Goal: Task Accomplishment & Management: Manage account settings

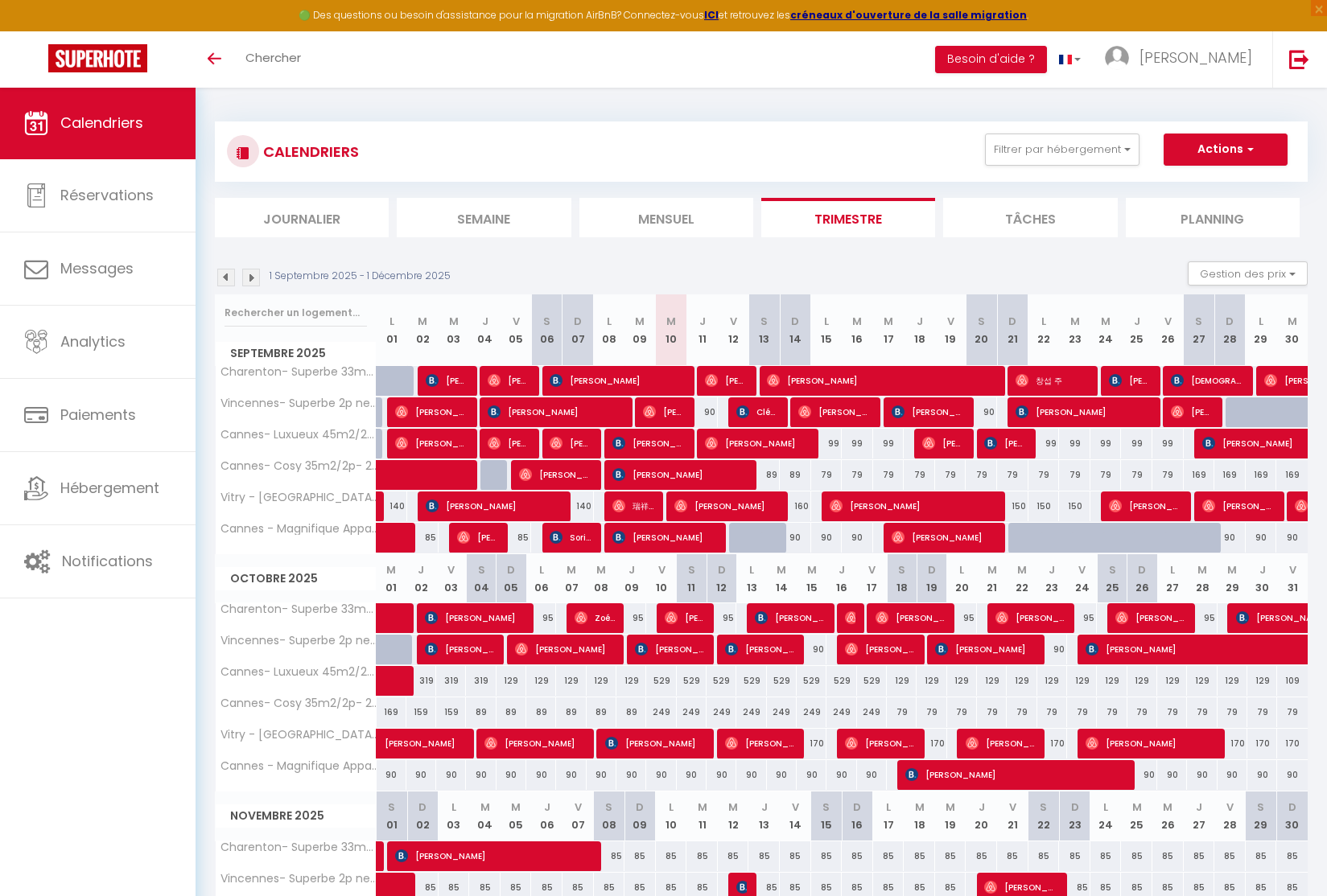
click at [686, 506] on img at bounding box center [680, 506] width 13 height 13
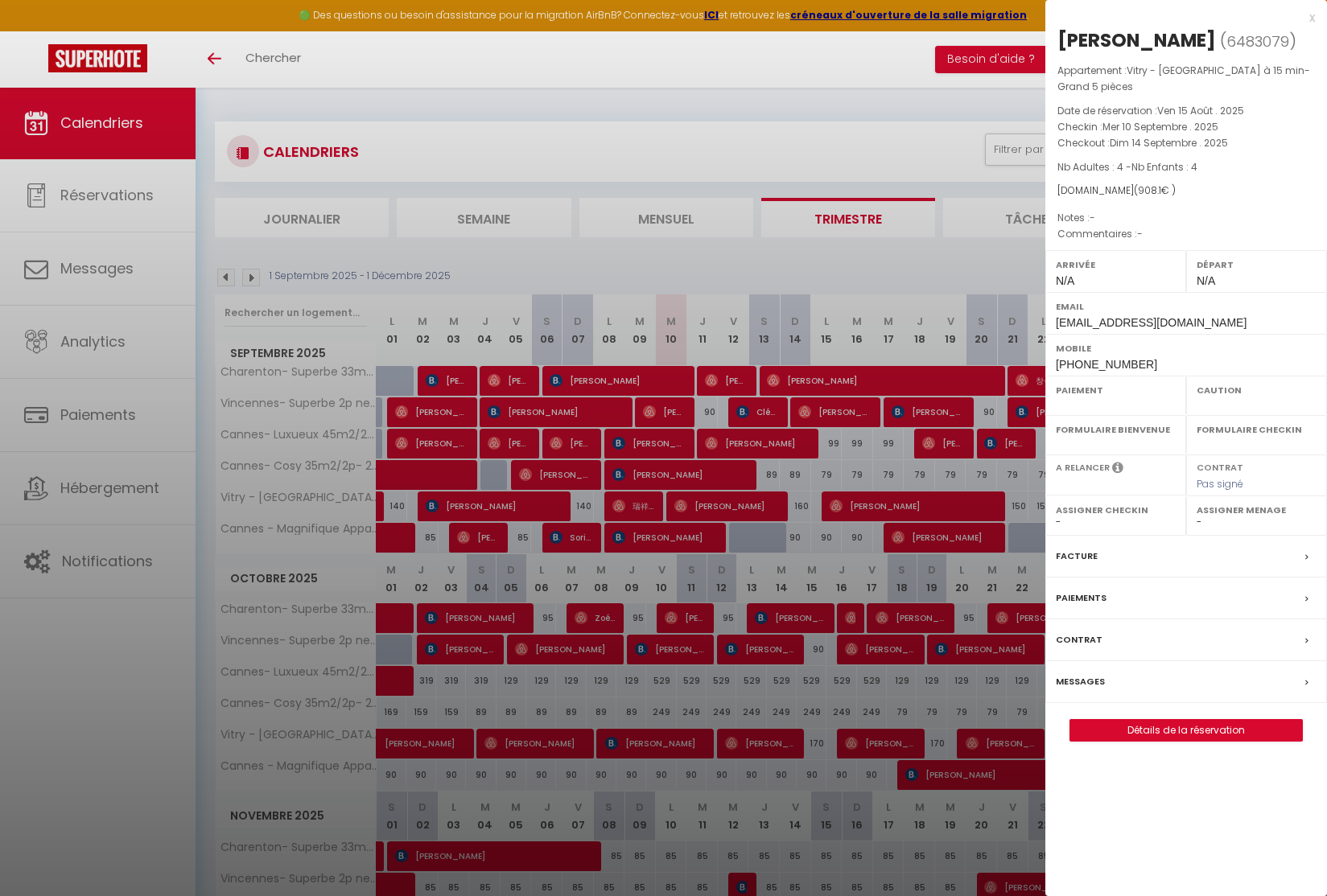
select select "OK"
select select "0"
select select "1"
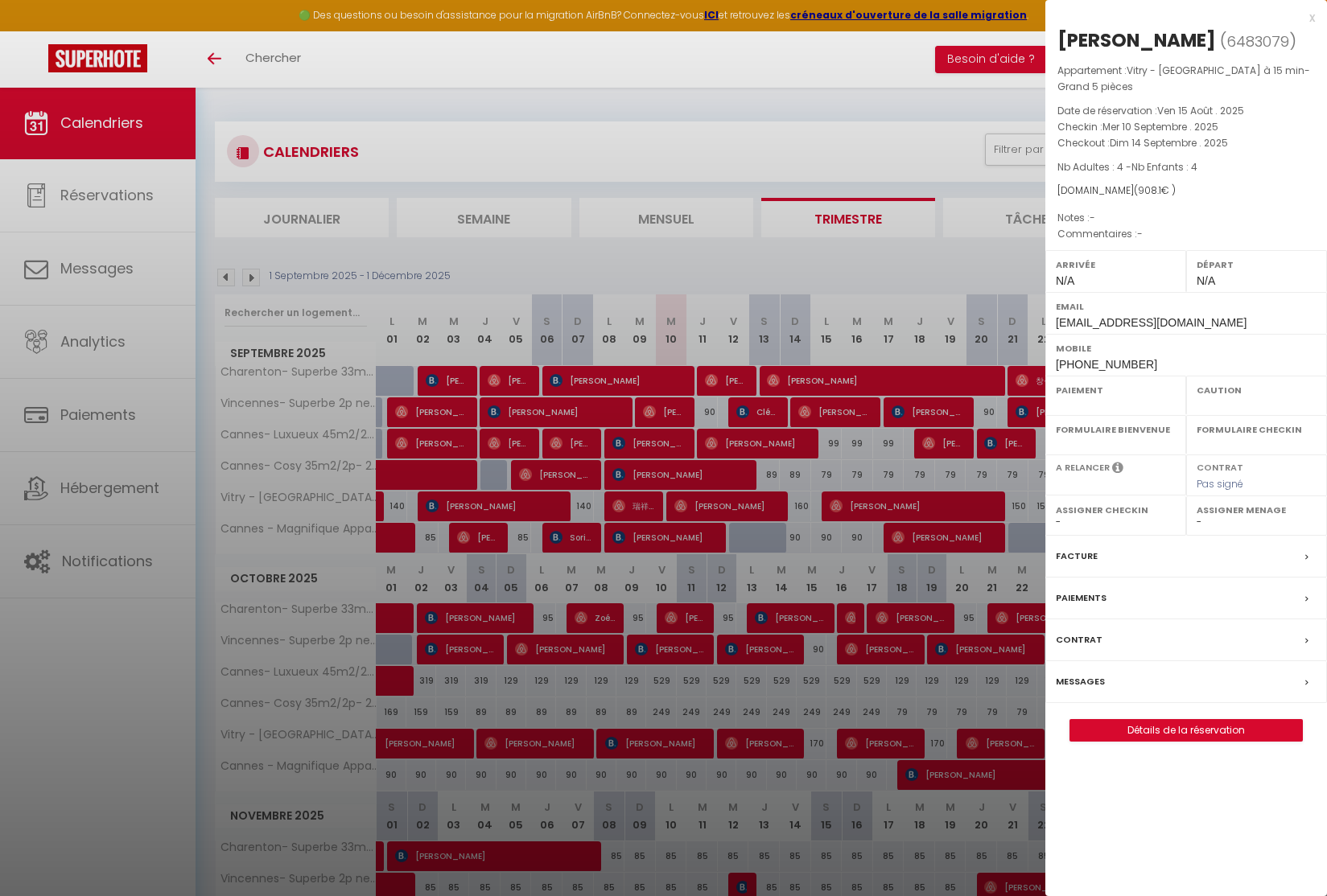
select select
click at [827, 606] on div at bounding box center [664, 448] width 1327 height 896
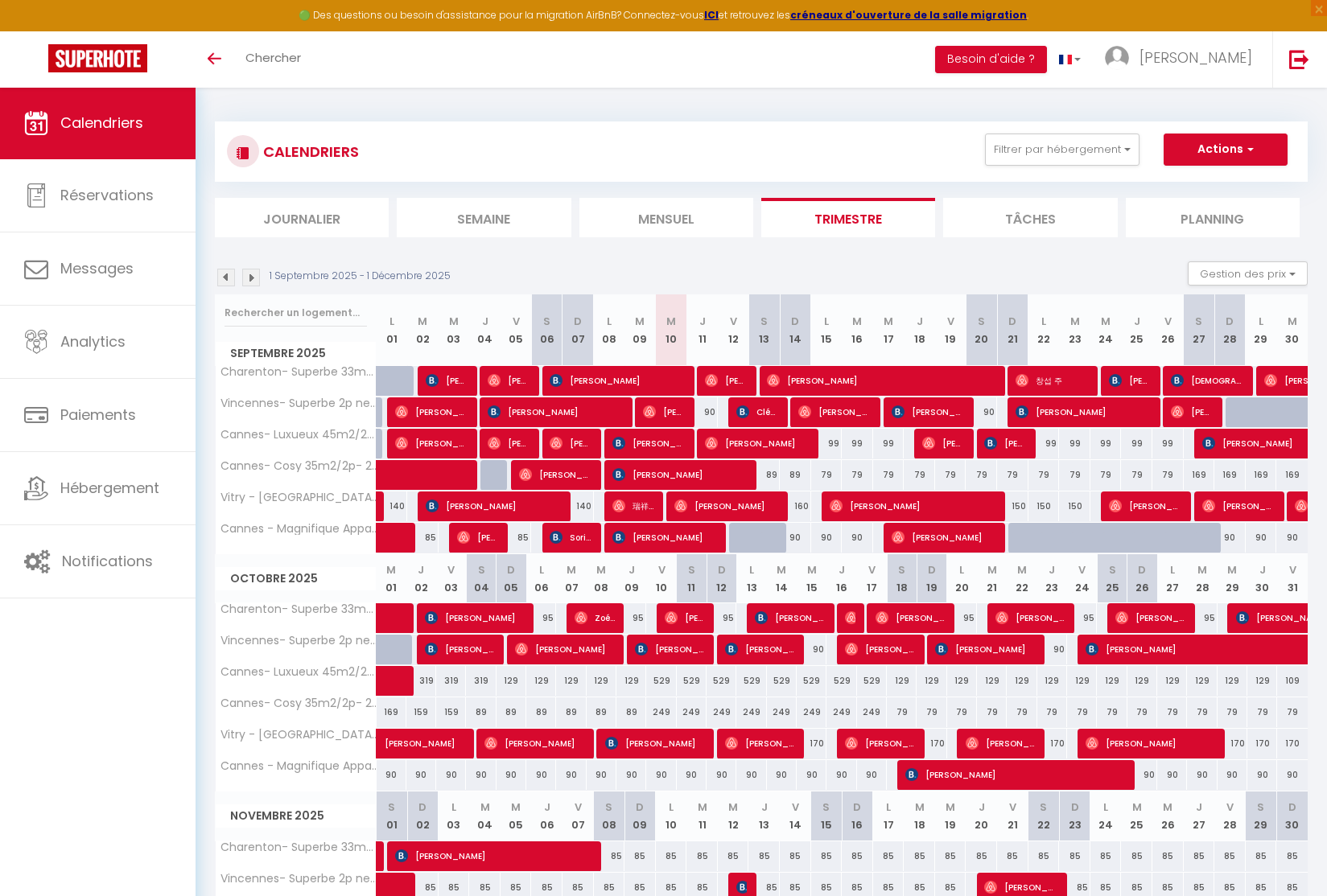
click at [905, 510] on span "[PERSON_NAME]" at bounding box center [912, 506] width 167 height 31
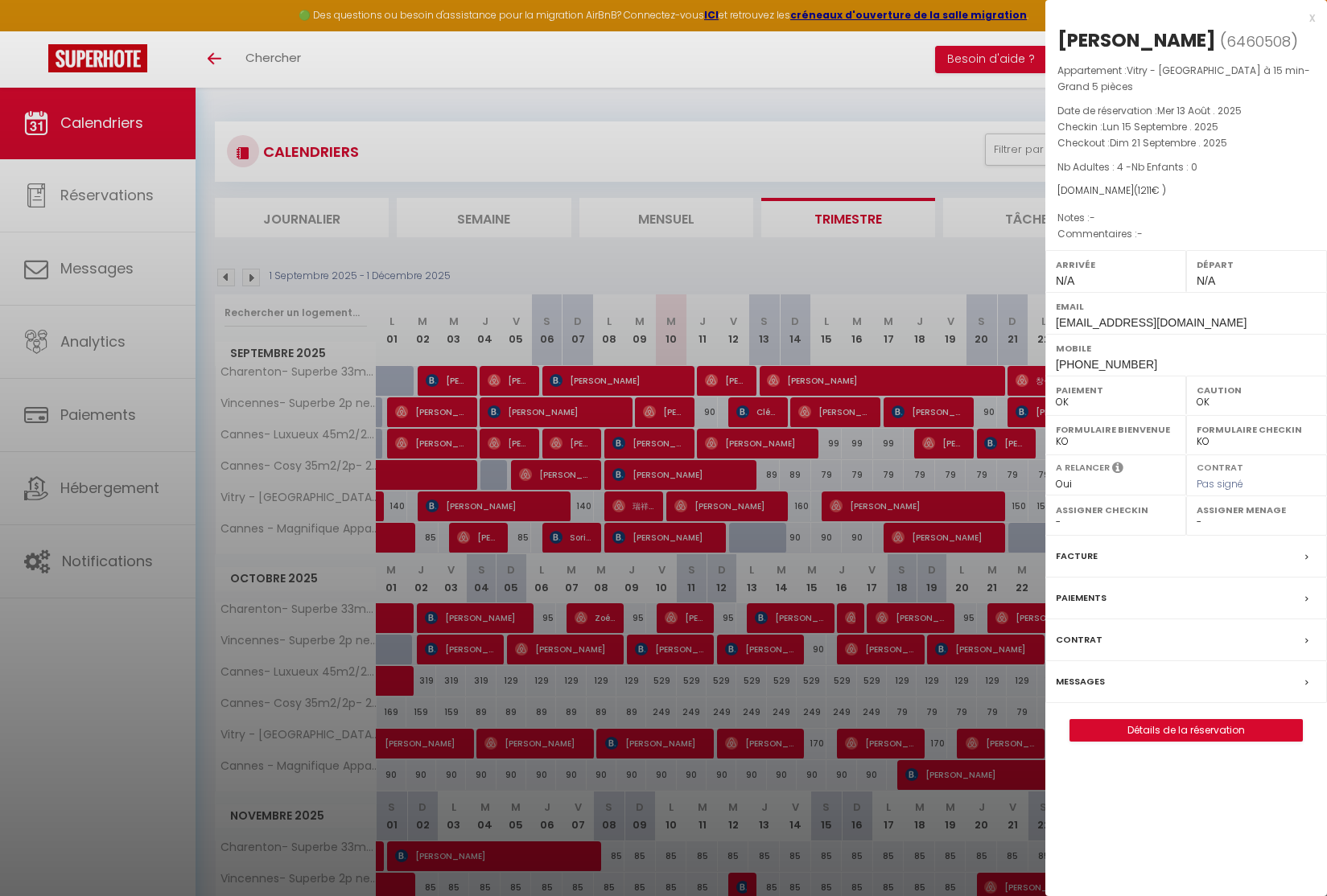
click at [912, 613] on div at bounding box center [664, 448] width 1327 height 896
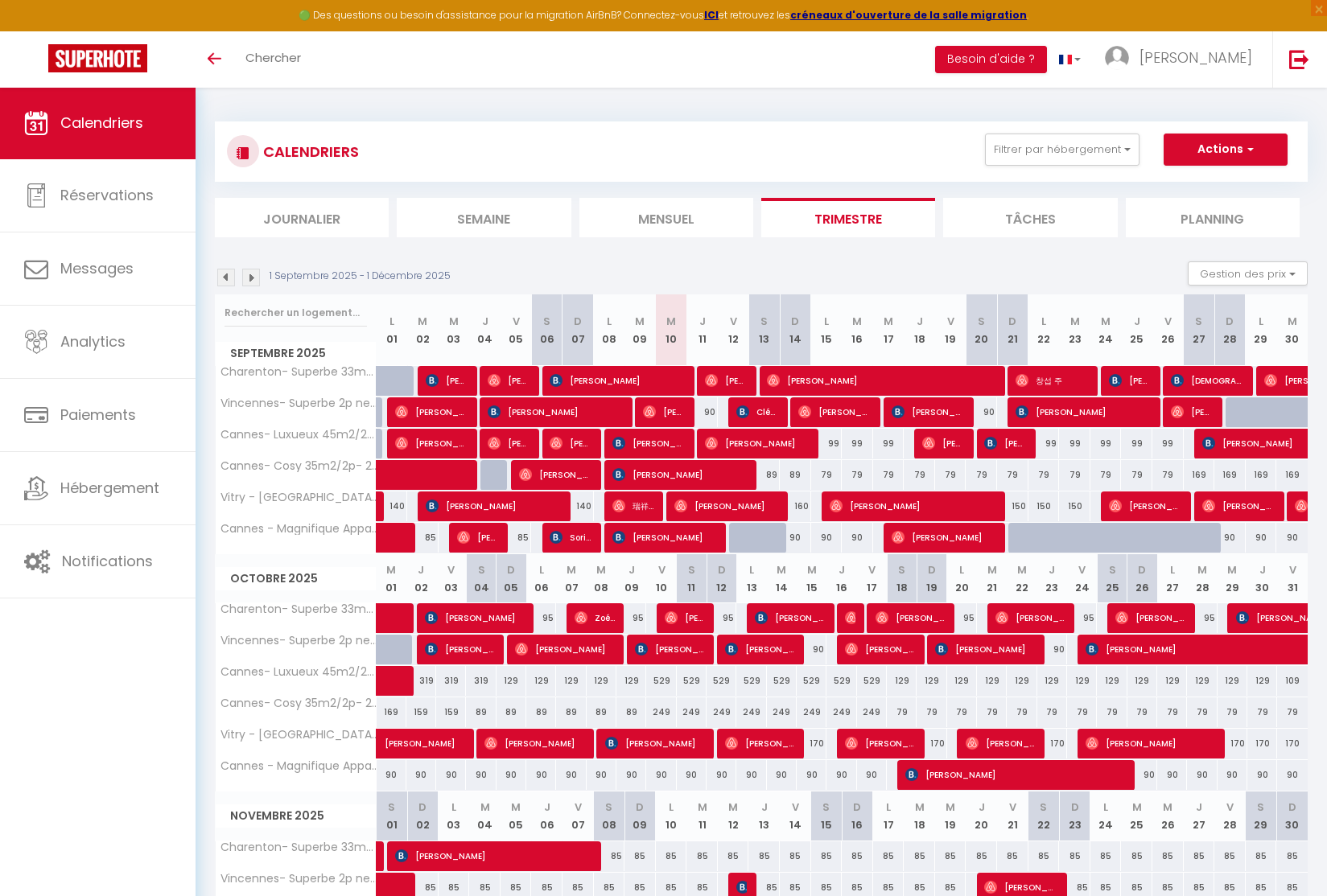
click at [929, 503] on span "[PERSON_NAME]" at bounding box center [912, 506] width 167 height 31
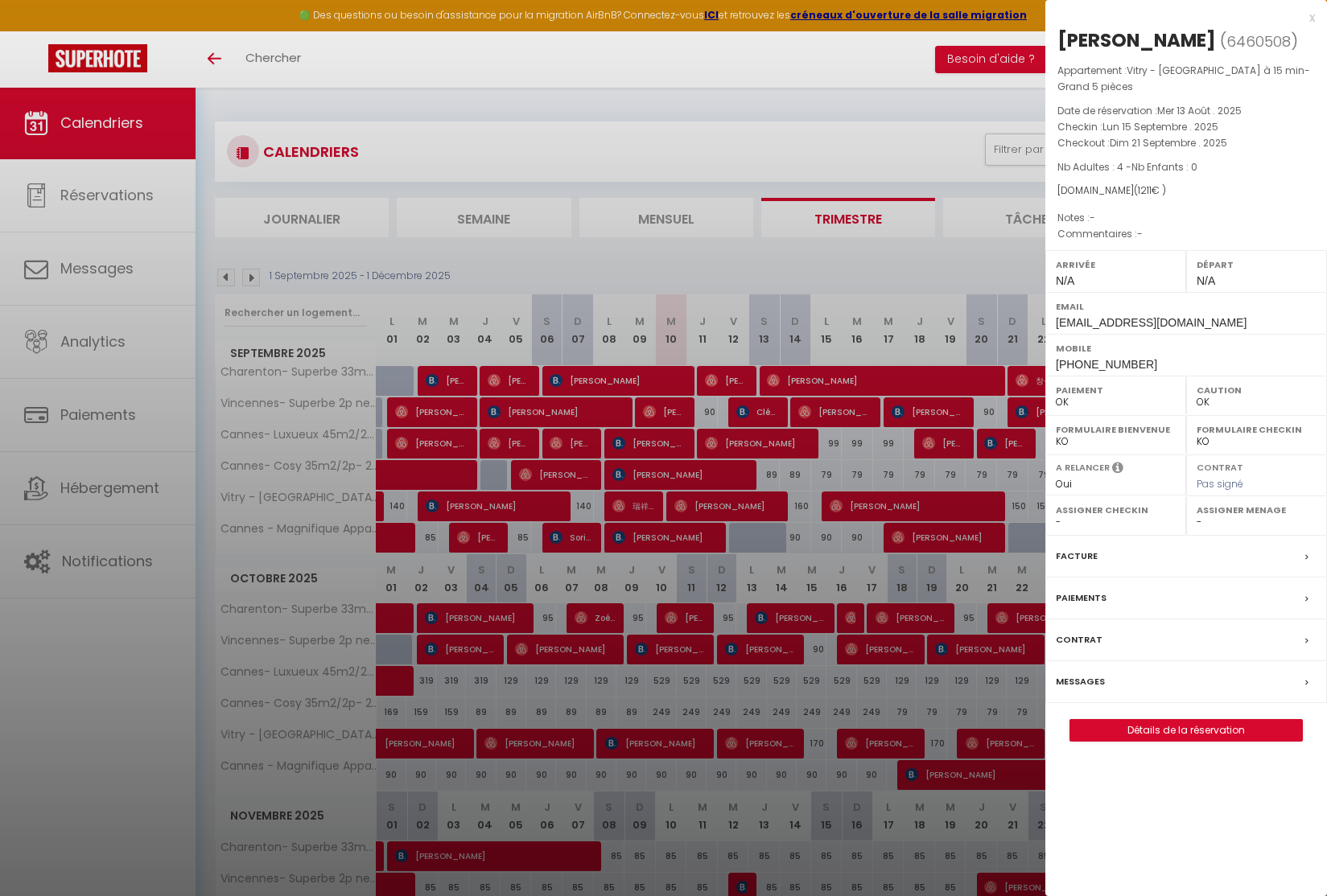
click at [962, 530] on div at bounding box center [664, 448] width 1327 height 896
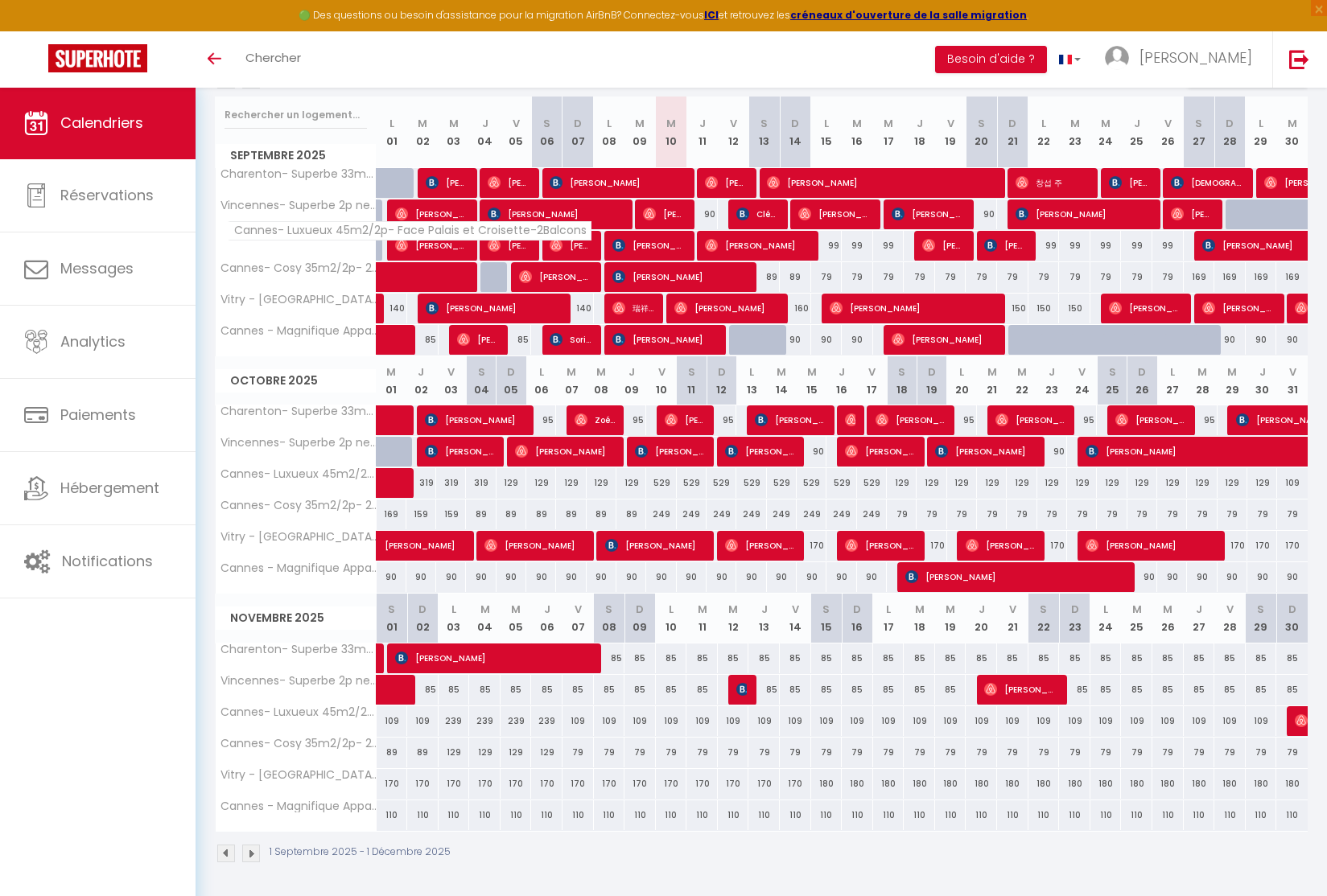
scroll to position [111, 0]
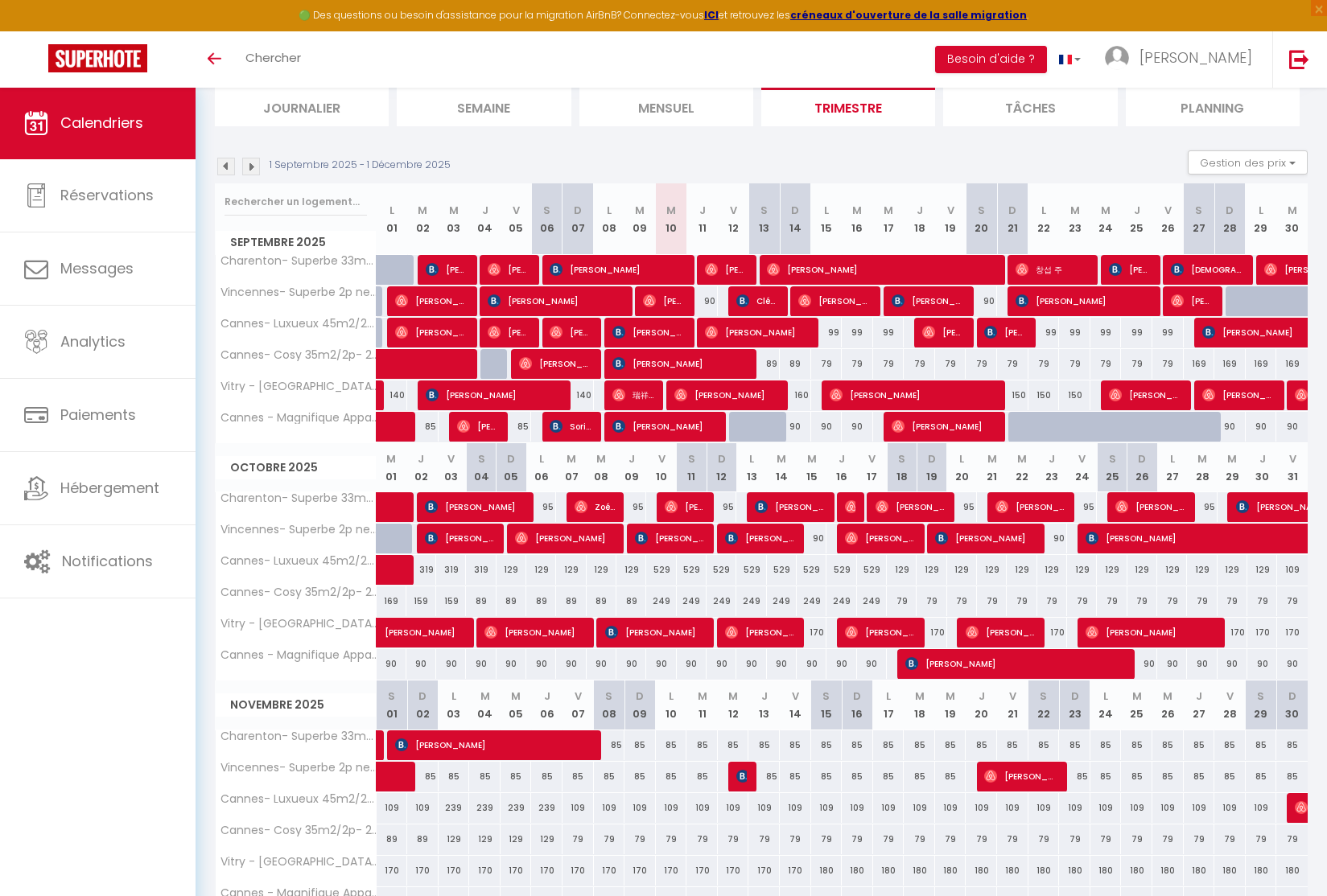
click at [242, 160] on img at bounding box center [251, 166] width 18 height 18
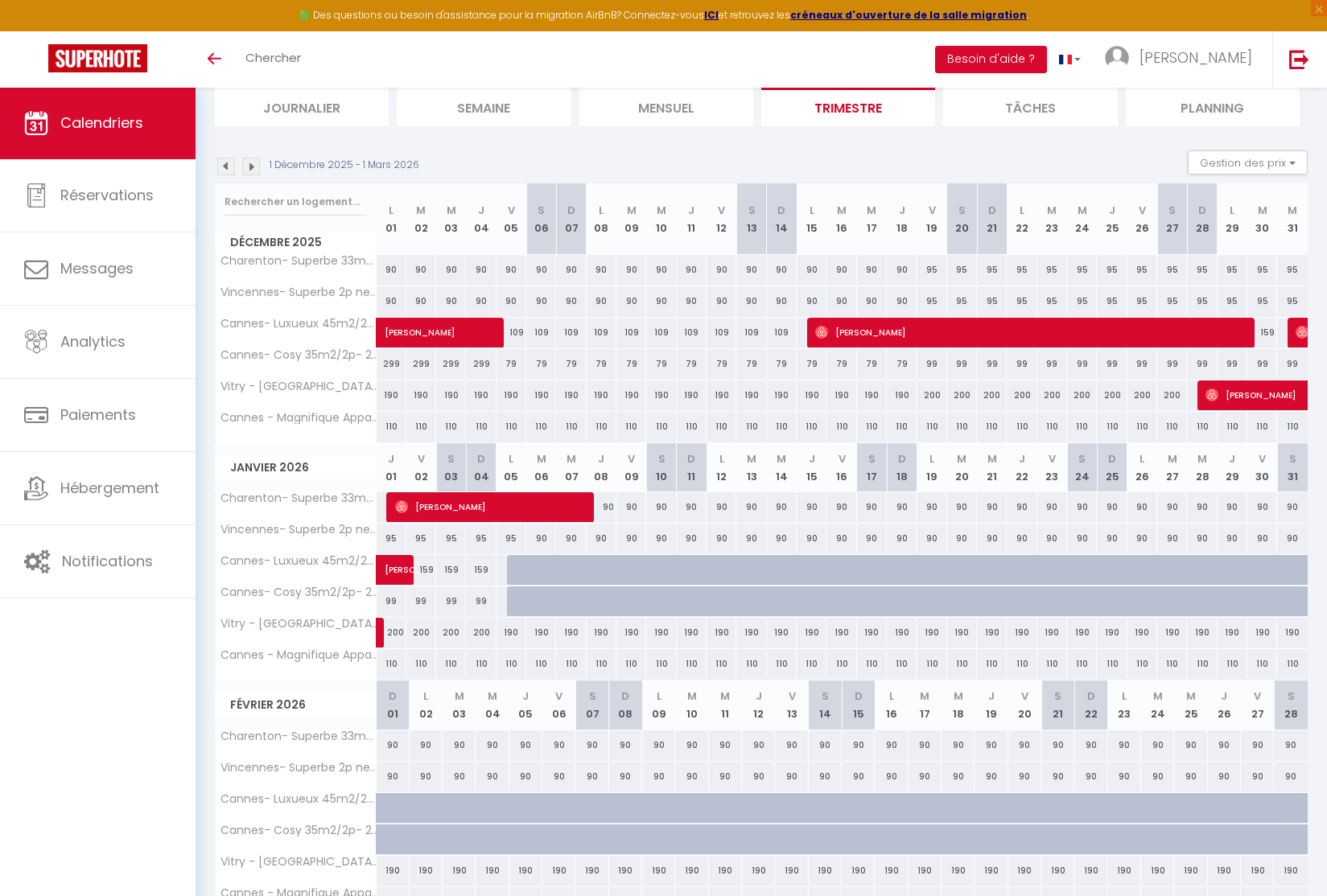
scroll to position [87, 0]
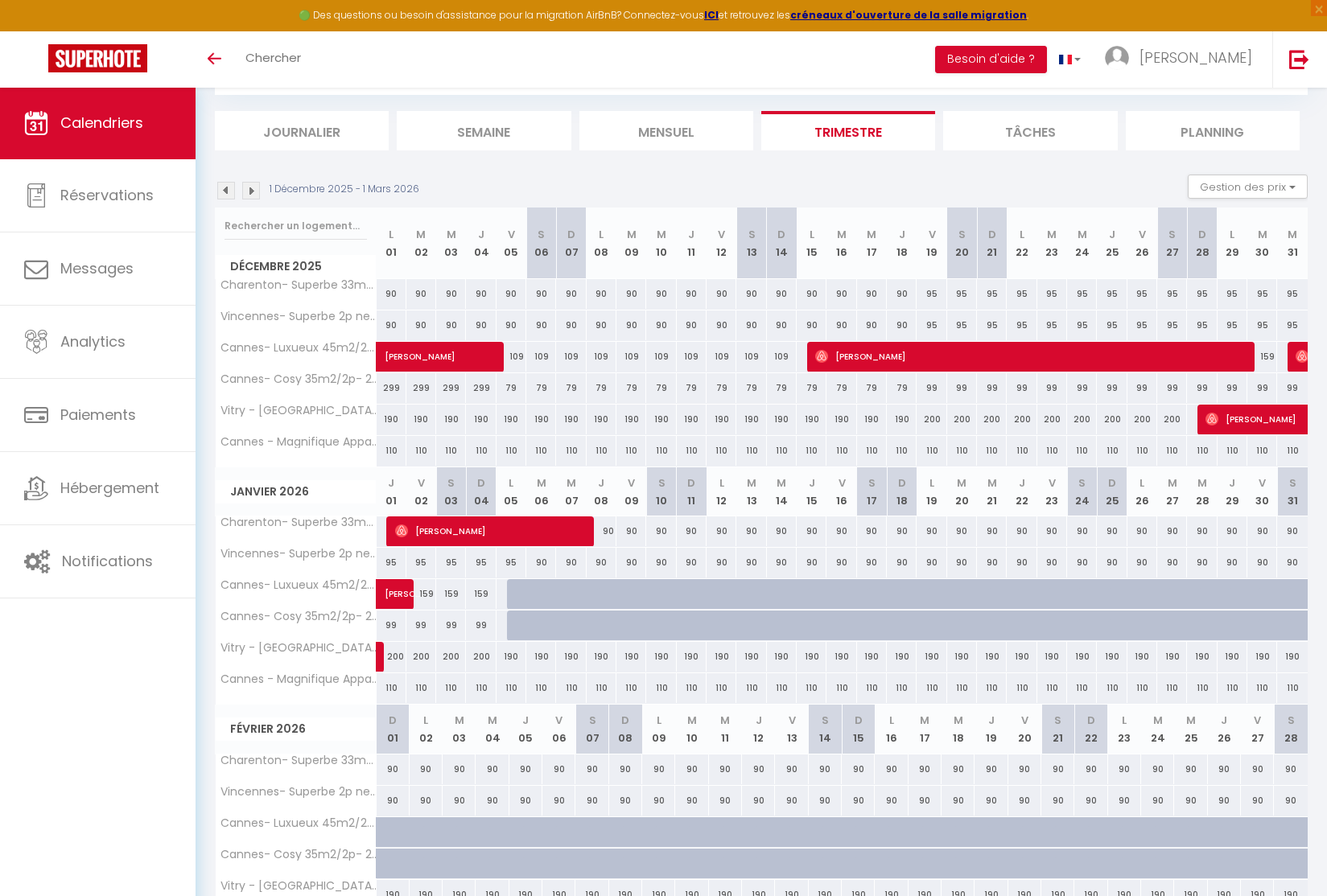
click at [225, 186] on img at bounding box center [226, 191] width 18 height 18
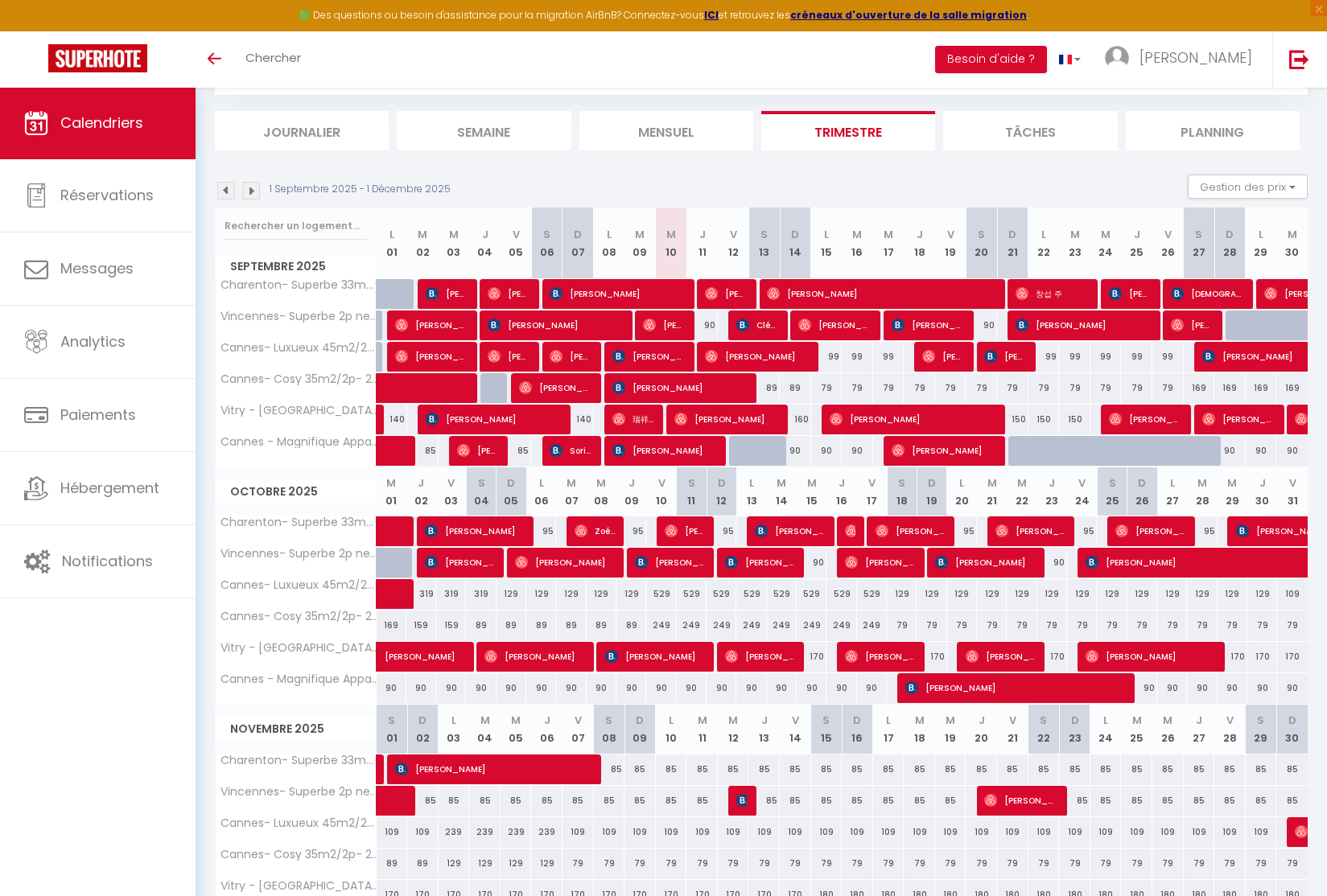
click at [682, 324] on span "[PERSON_NAME]" at bounding box center [664, 325] width 42 height 31
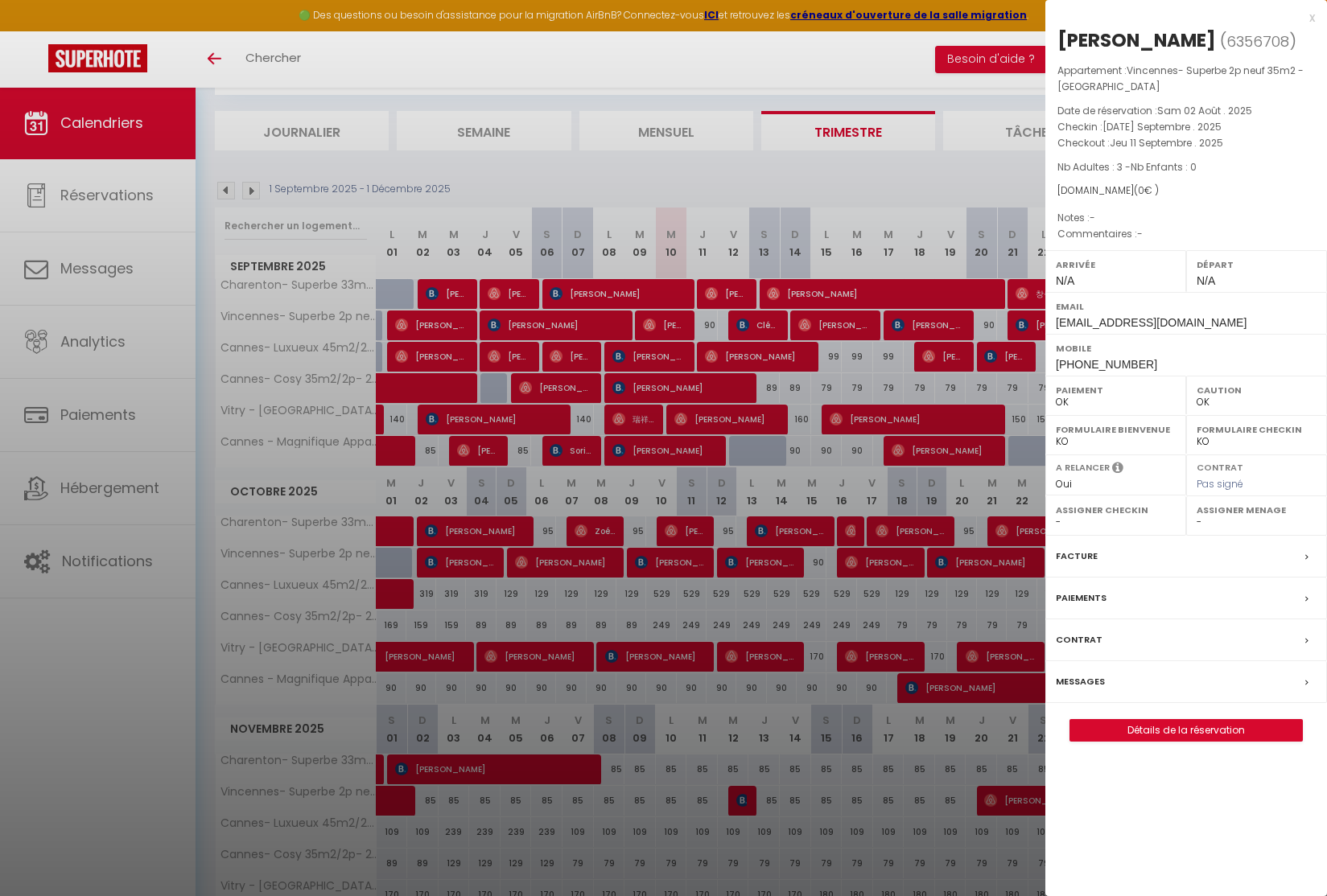
click at [1084, 680] on label "Messages" at bounding box center [1080, 682] width 49 height 17
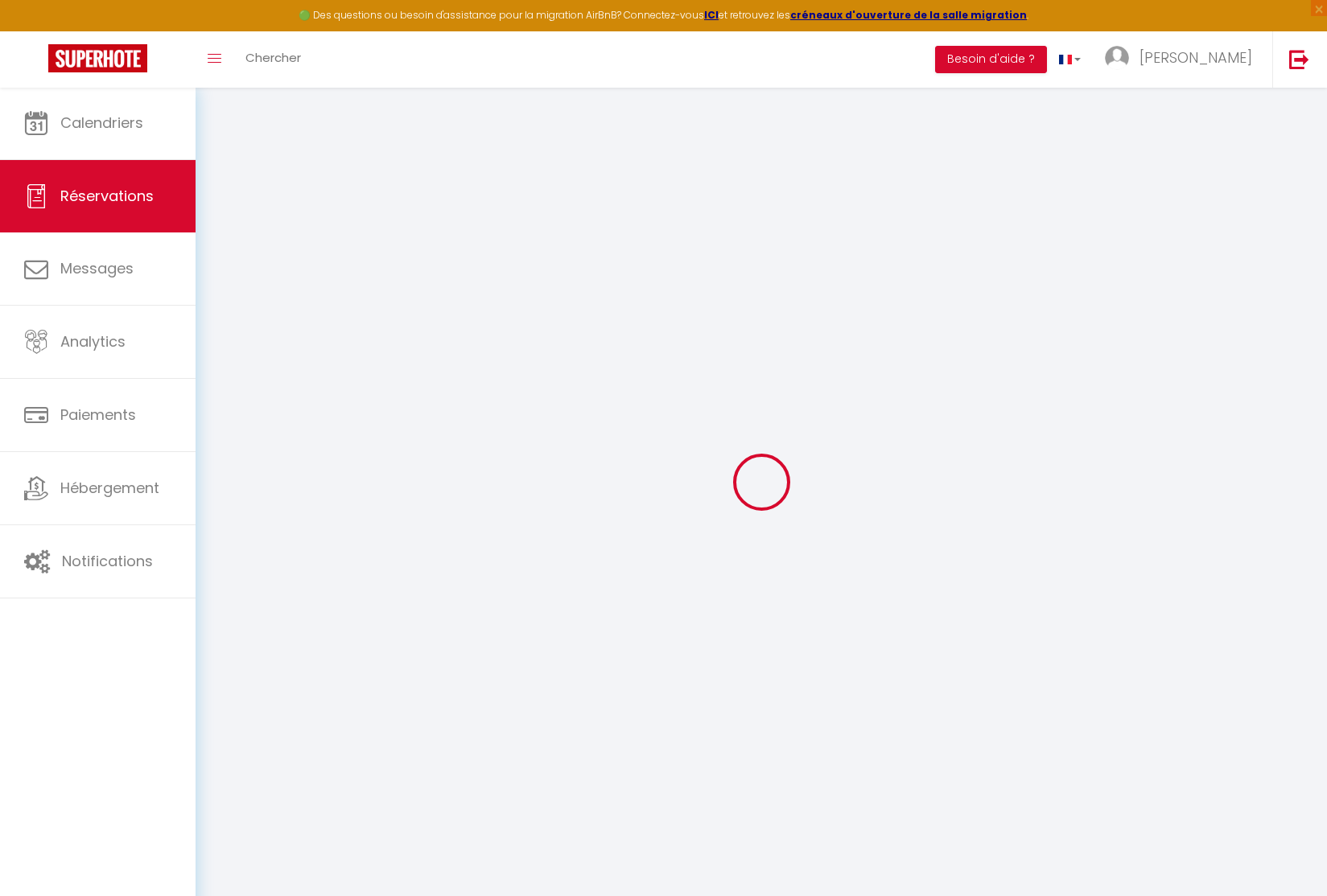
select select
checkbox input "false"
select select
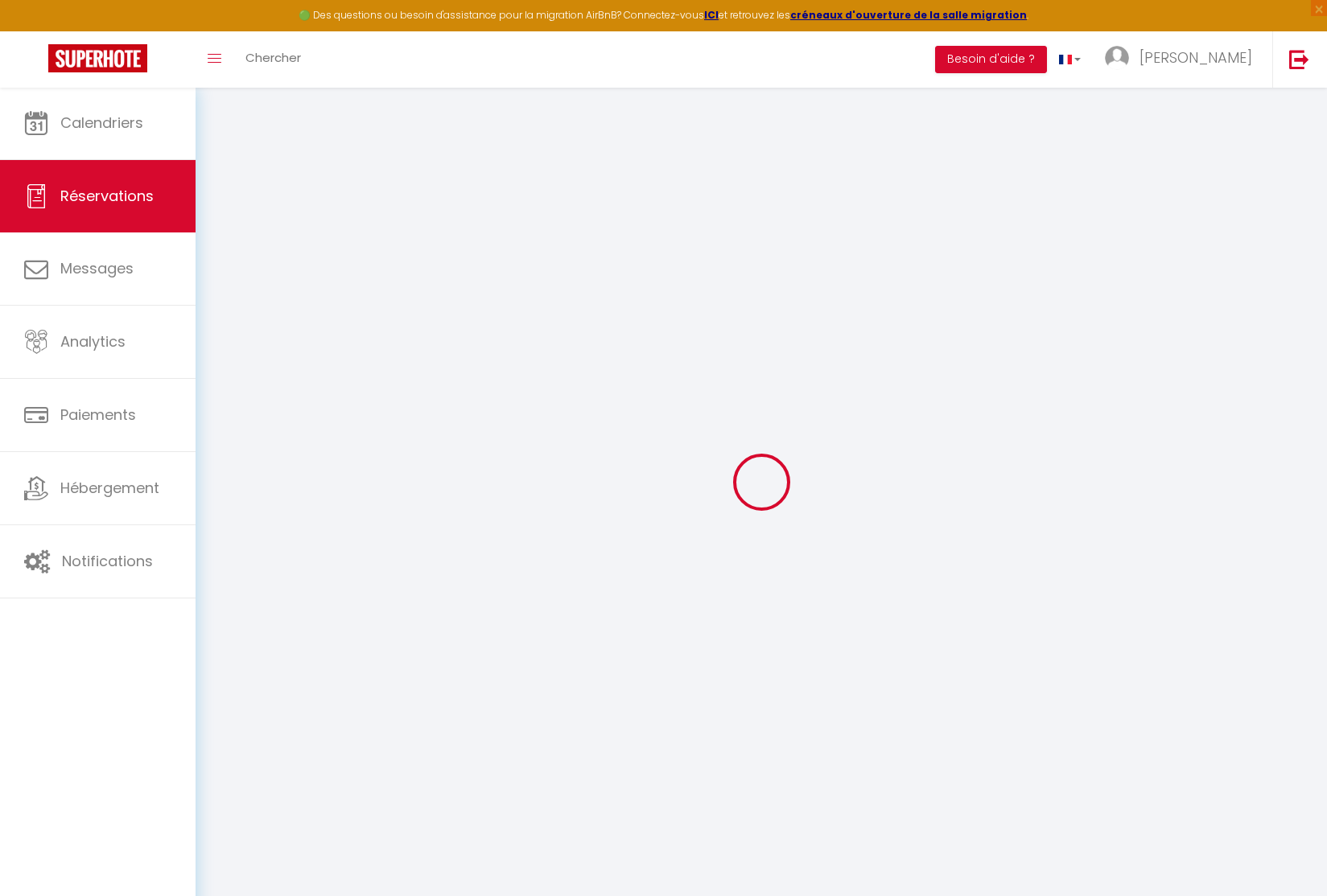
checkbox input "false"
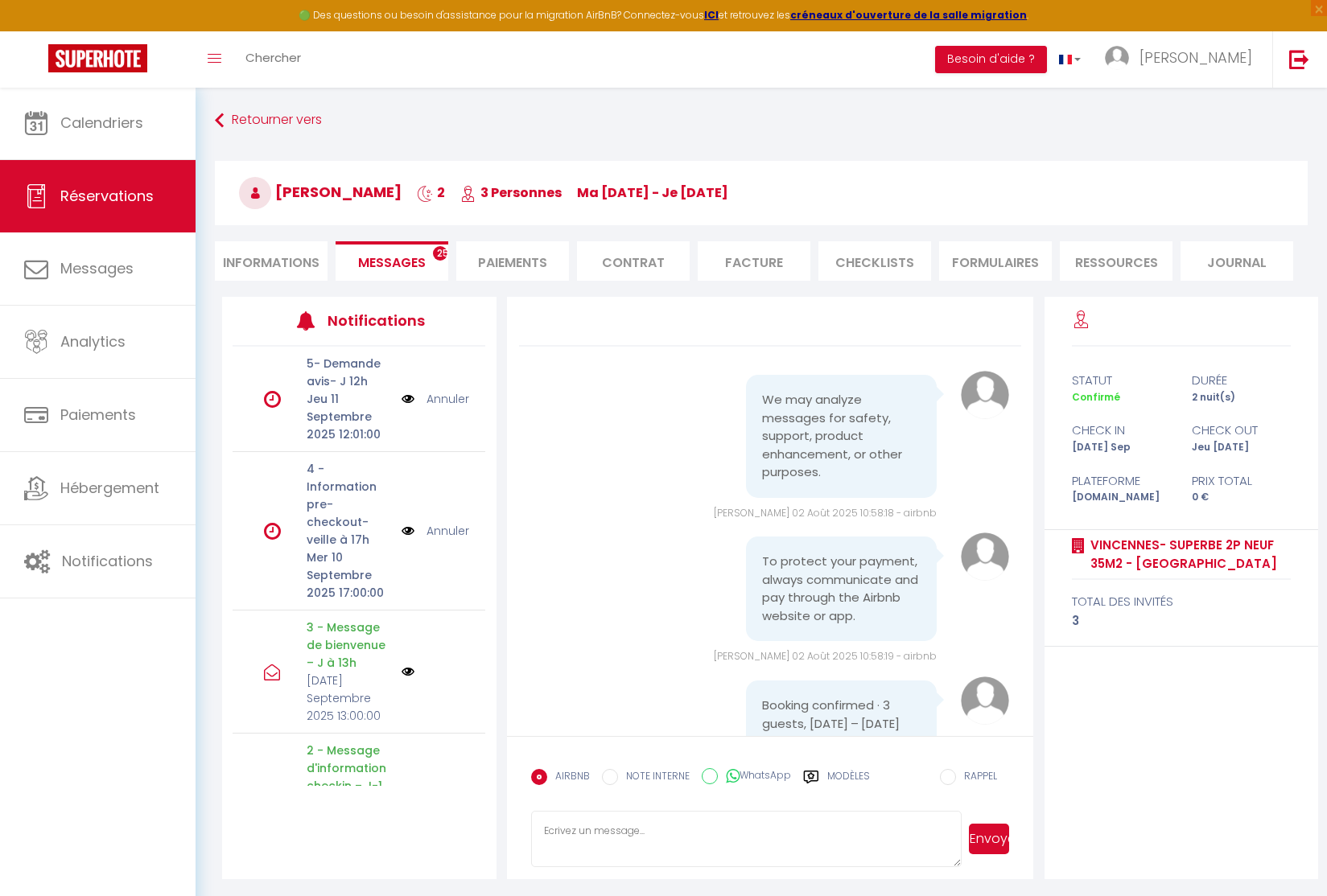
scroll to position [5269, 0]
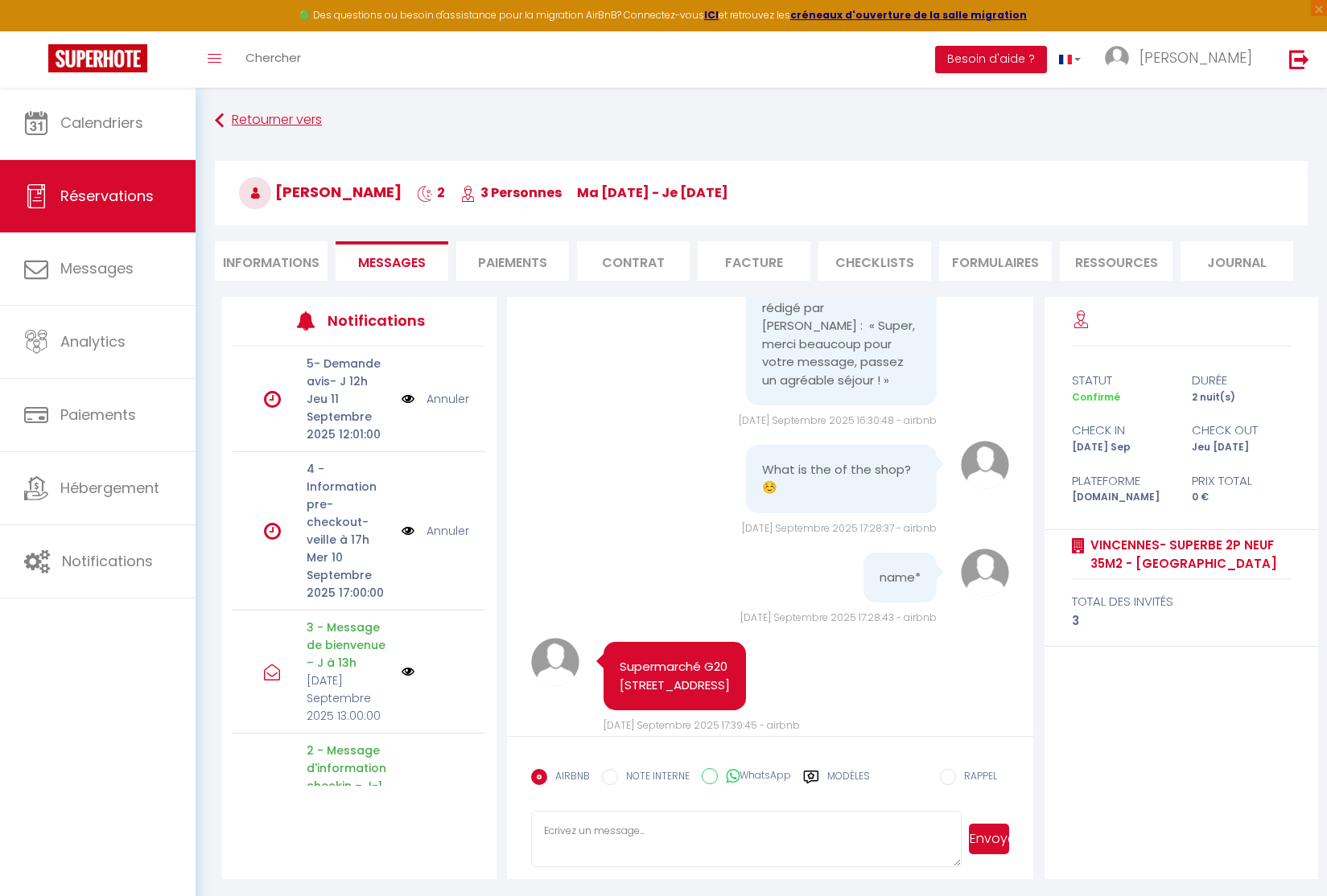
click at [238, 116] on link "Retourner vers" at bounding box center [760, 121] width 1093 height 29
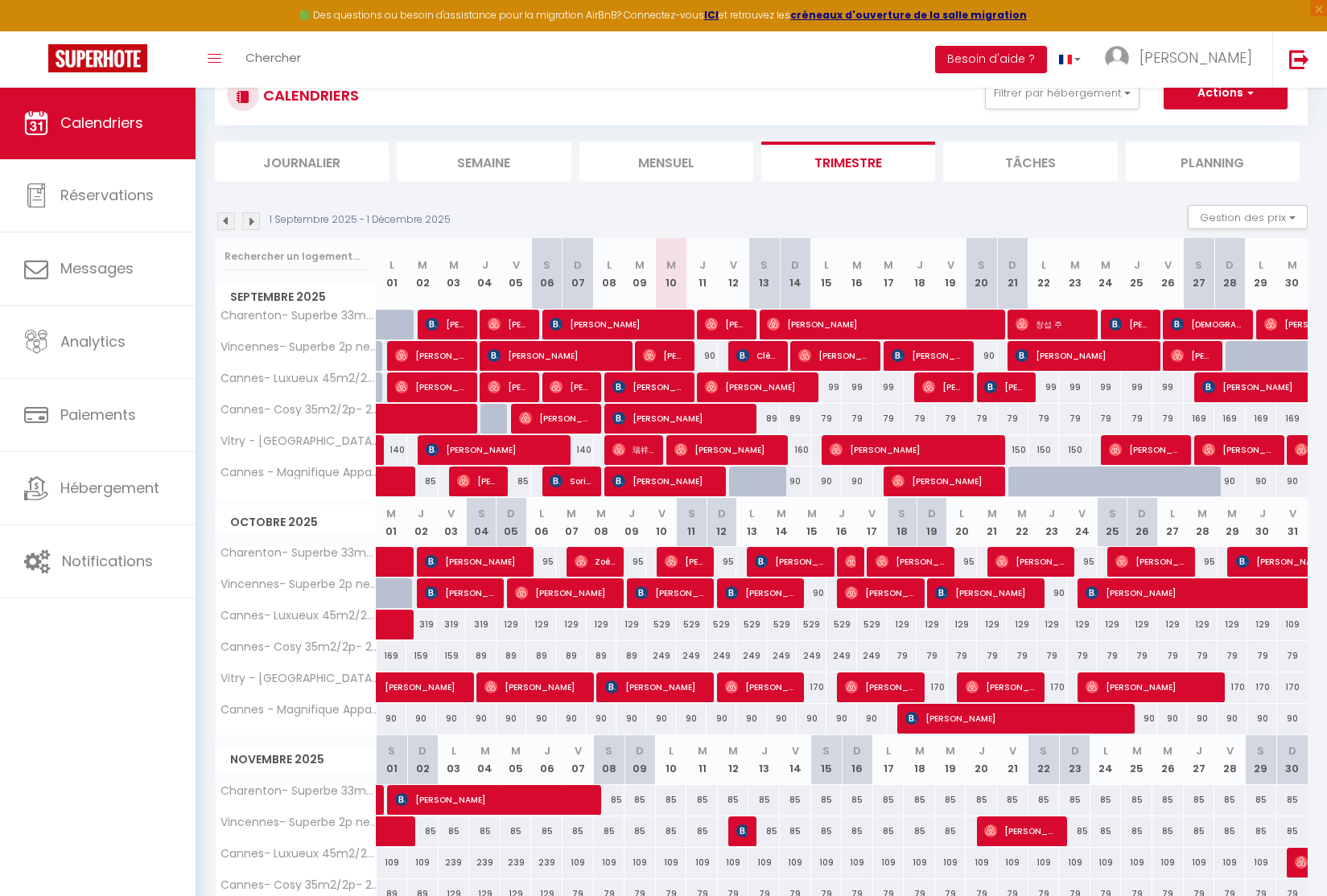
click at [706, 354] on div "90" at bounding box center [702, 355] width 32 height 30
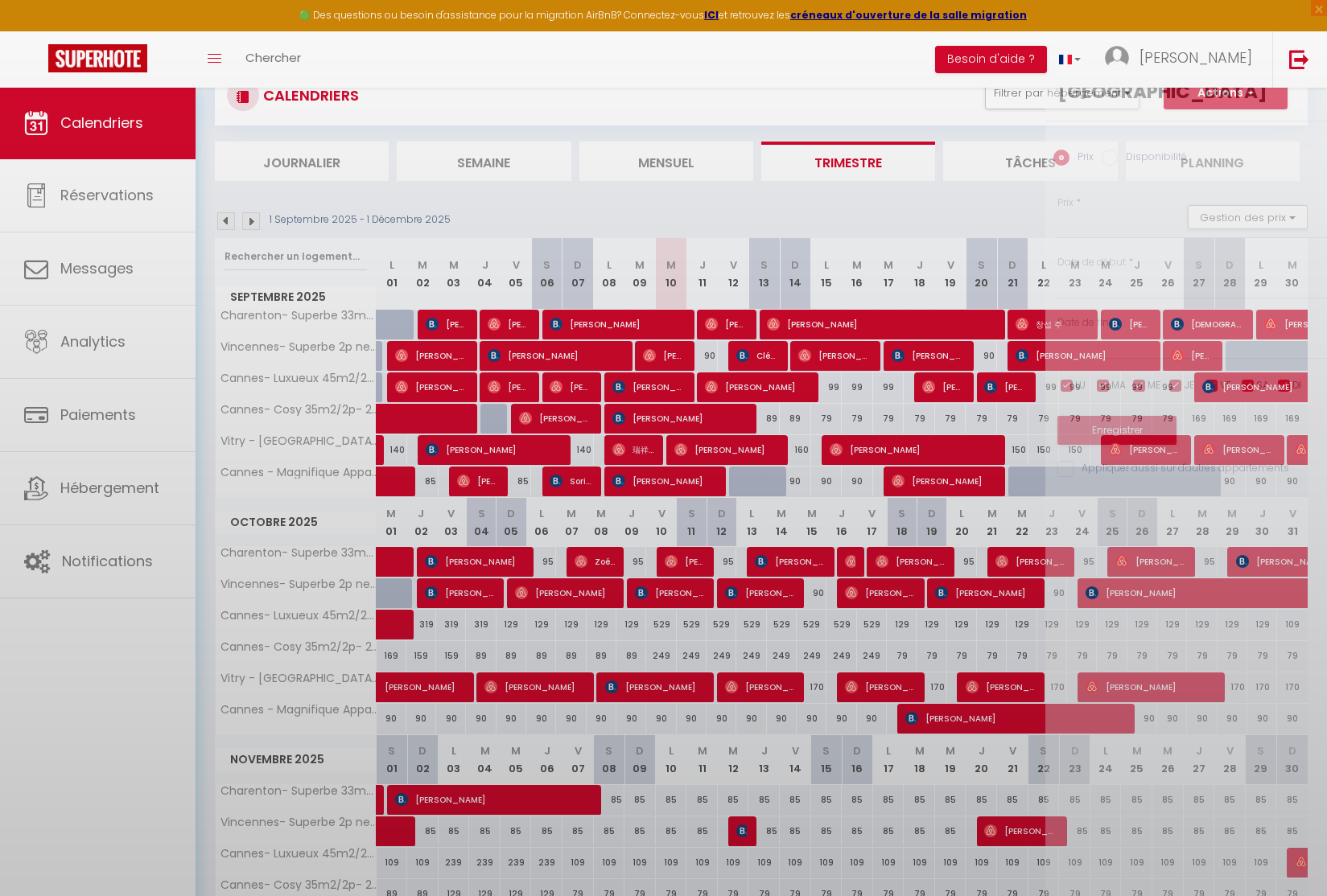
type input "90"
type input "Jeu 11 Septembre 2025"
type input "Ven 12 Septembre 2025"
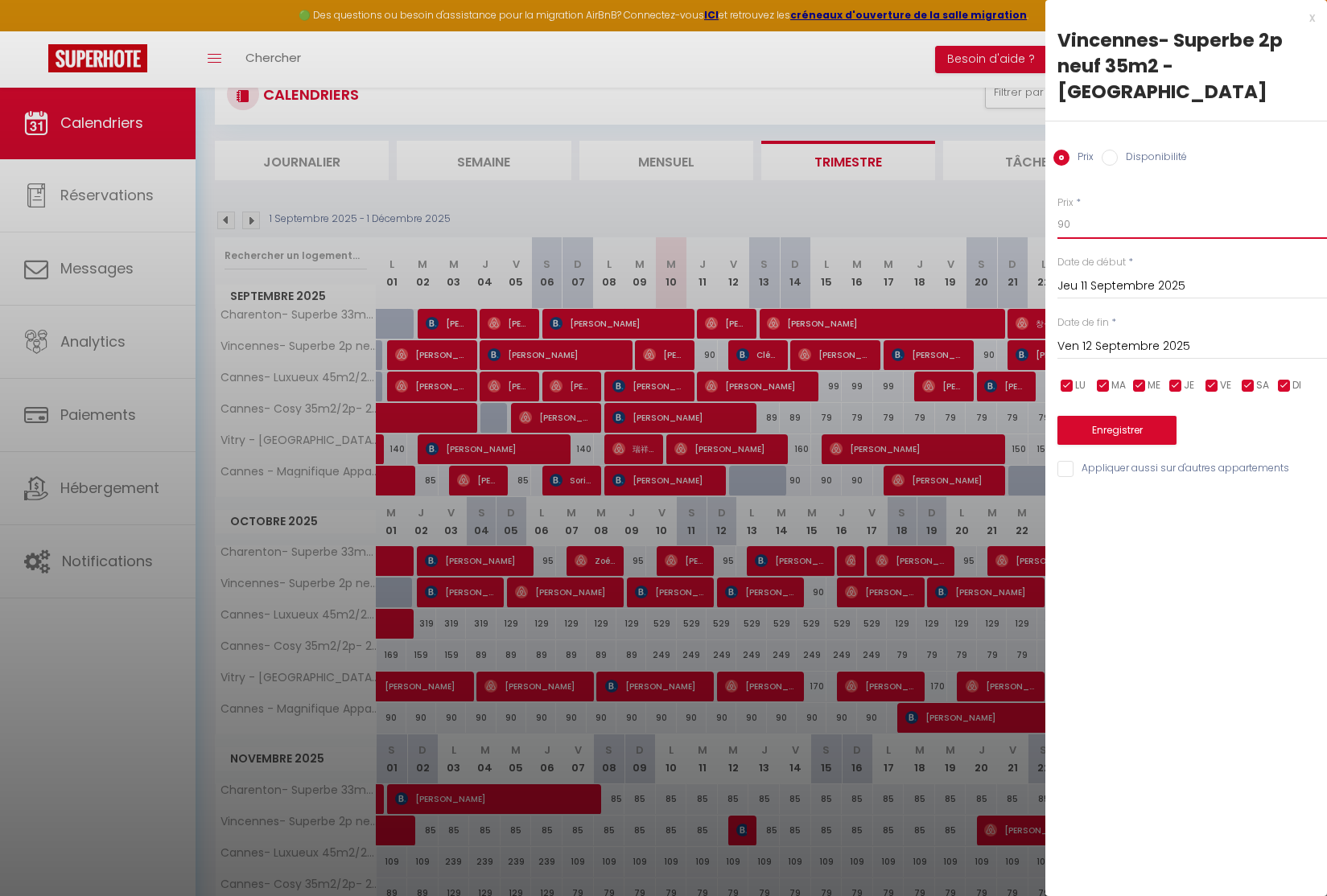
drag, startPoint x: 1149, startPoint y: 202, endPoint x: 1162, endPoint y: 206, distance: 13.6
click at [1149, 210] on input "90" at bounding box center [1192, 225] width 270 height 29
type input "95"
click at [1125, 416] on button "Enregistrer" at bounding box center [1117, 431] width 119 height 29
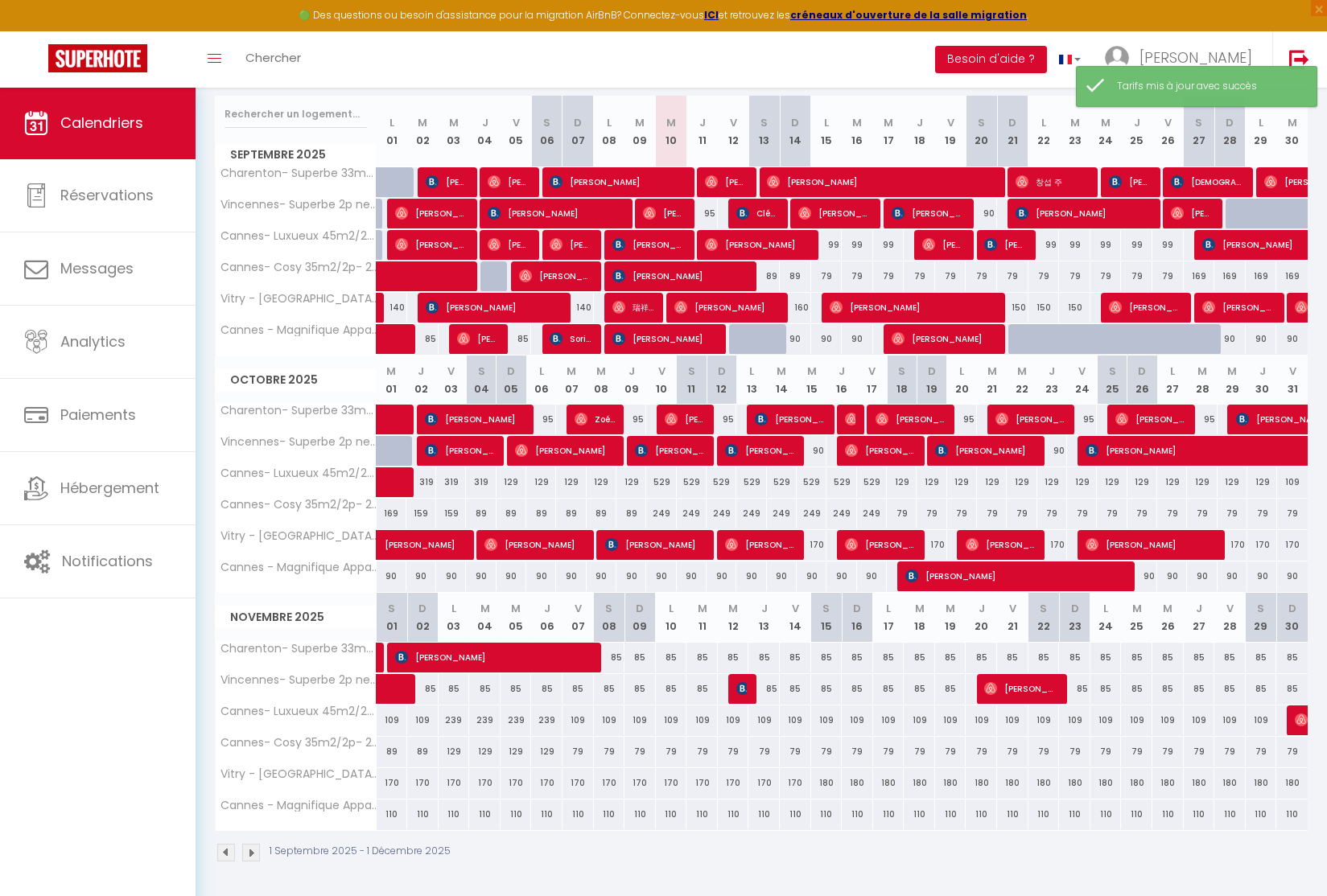
scroll to position [198, 0]
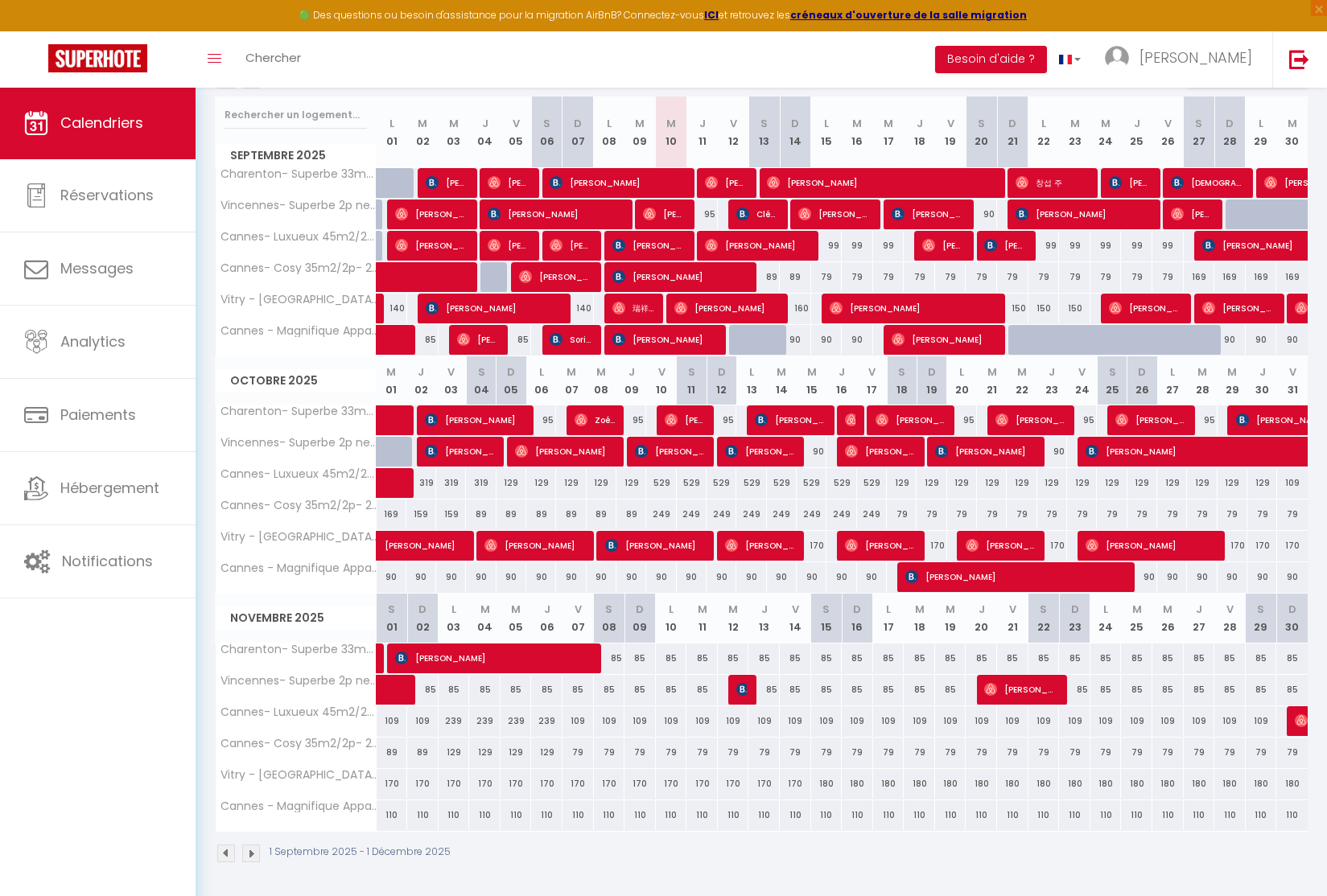
click at [849, 416] on img at bounding box center [851, 420] width 13 height 13
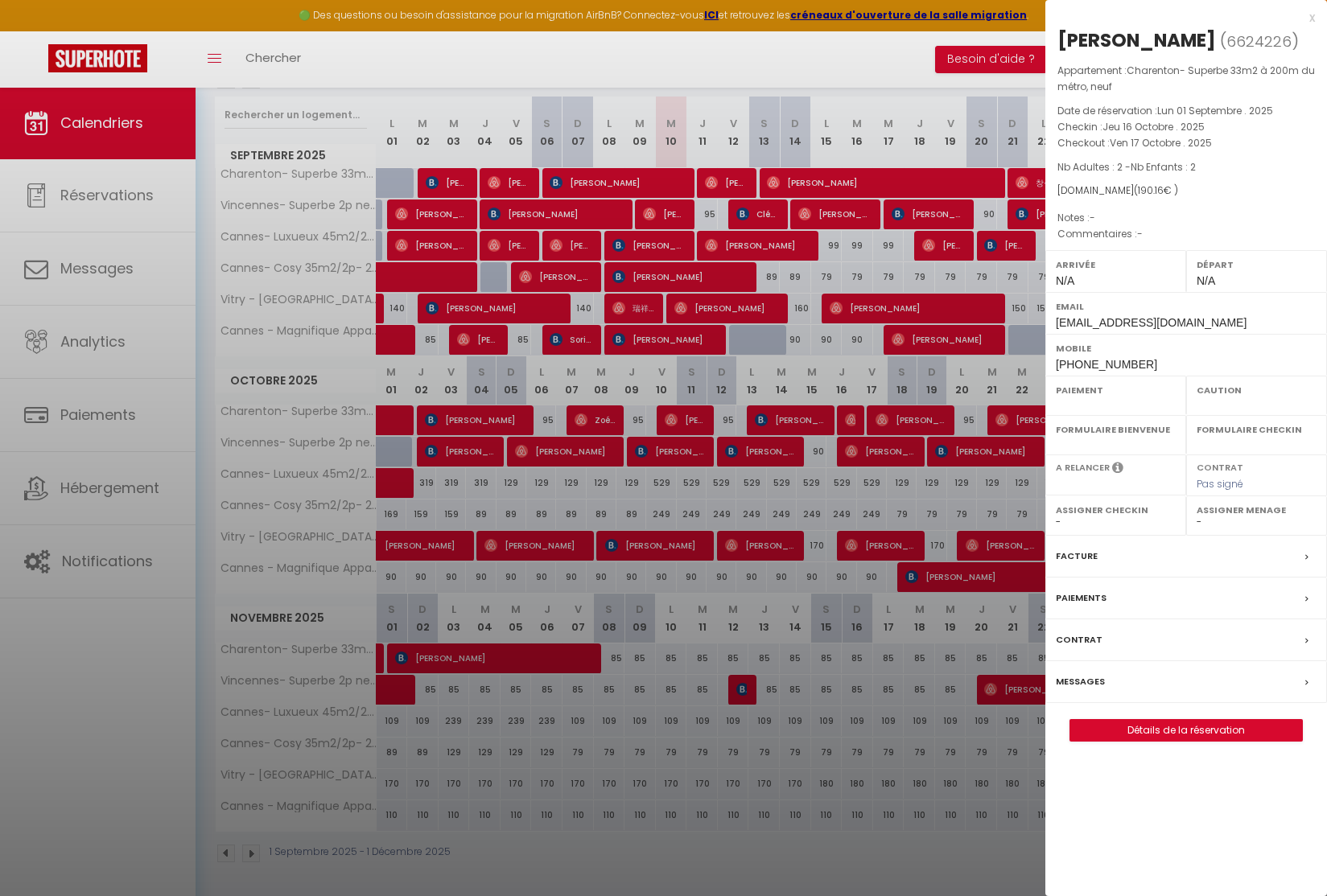
select select "OK"
select select "0"
select select "1"
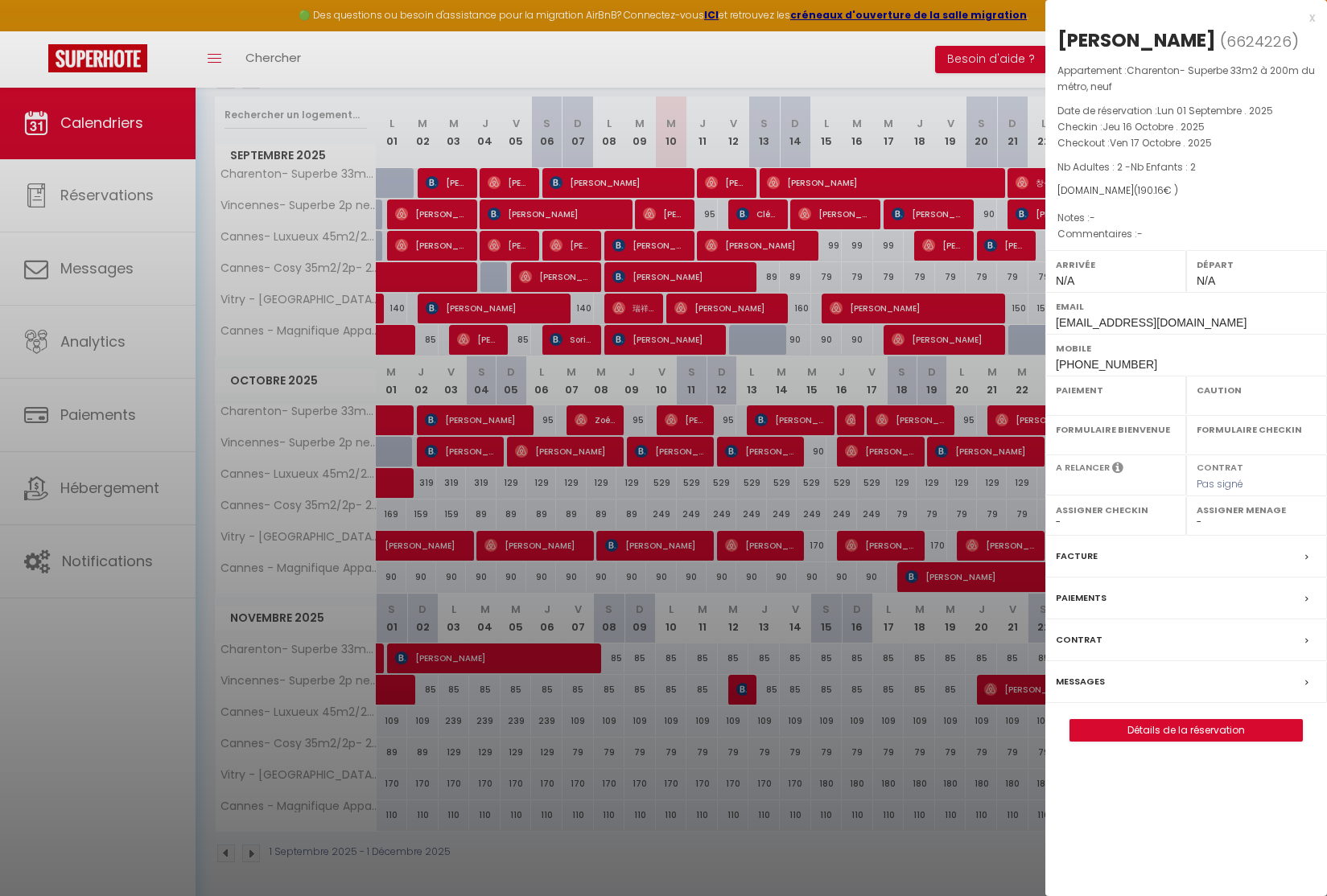
select select
click at [1309, 17] on div "x" at bounding box center [1180, 17] width 270 height 19
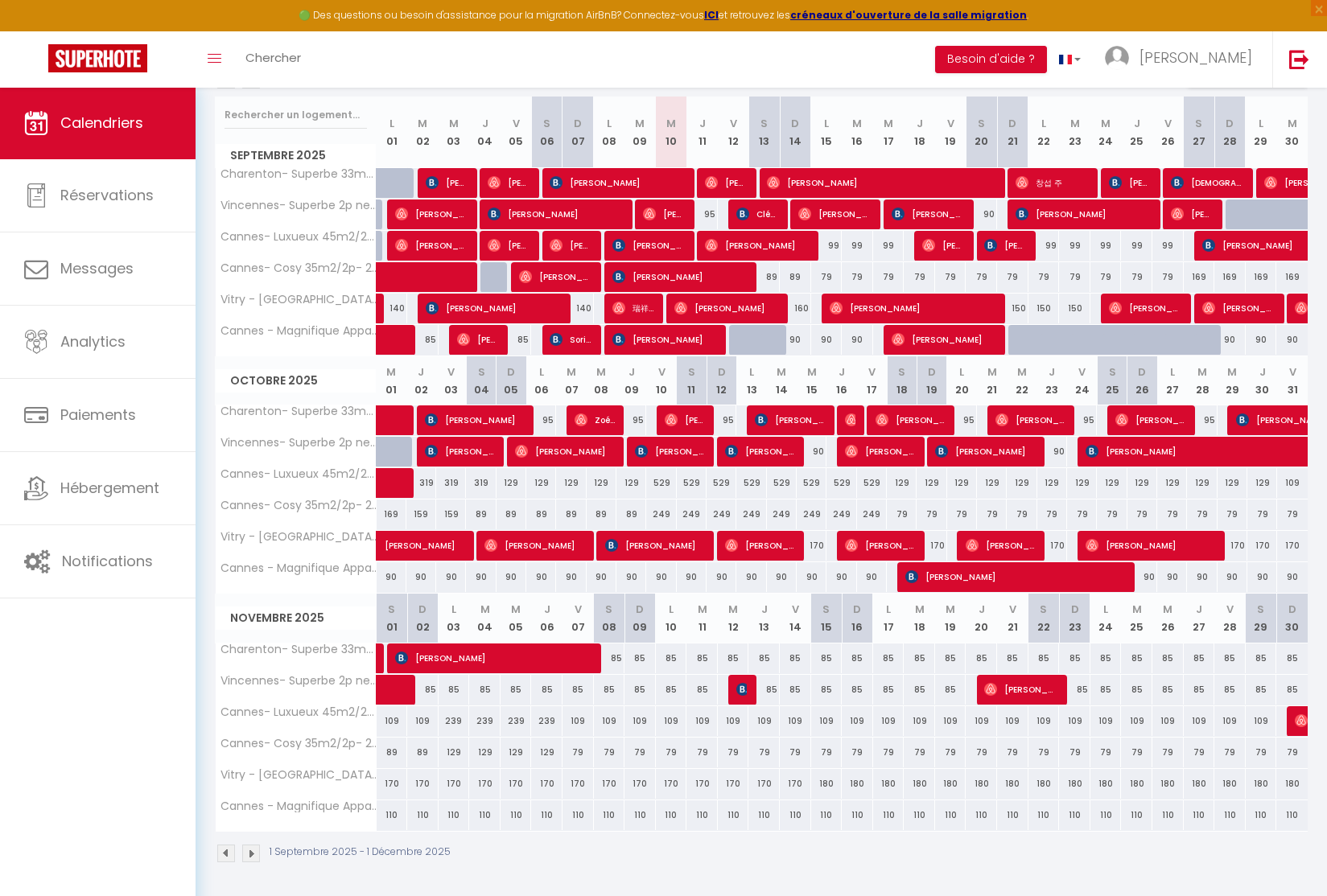
click at [548, 421] on div "95" at bounding box center [541, 420] width 30 height 30
type input "95"
type input "Lun 06 Octobre 2025"
type input "[DATE] Octobre 2025"
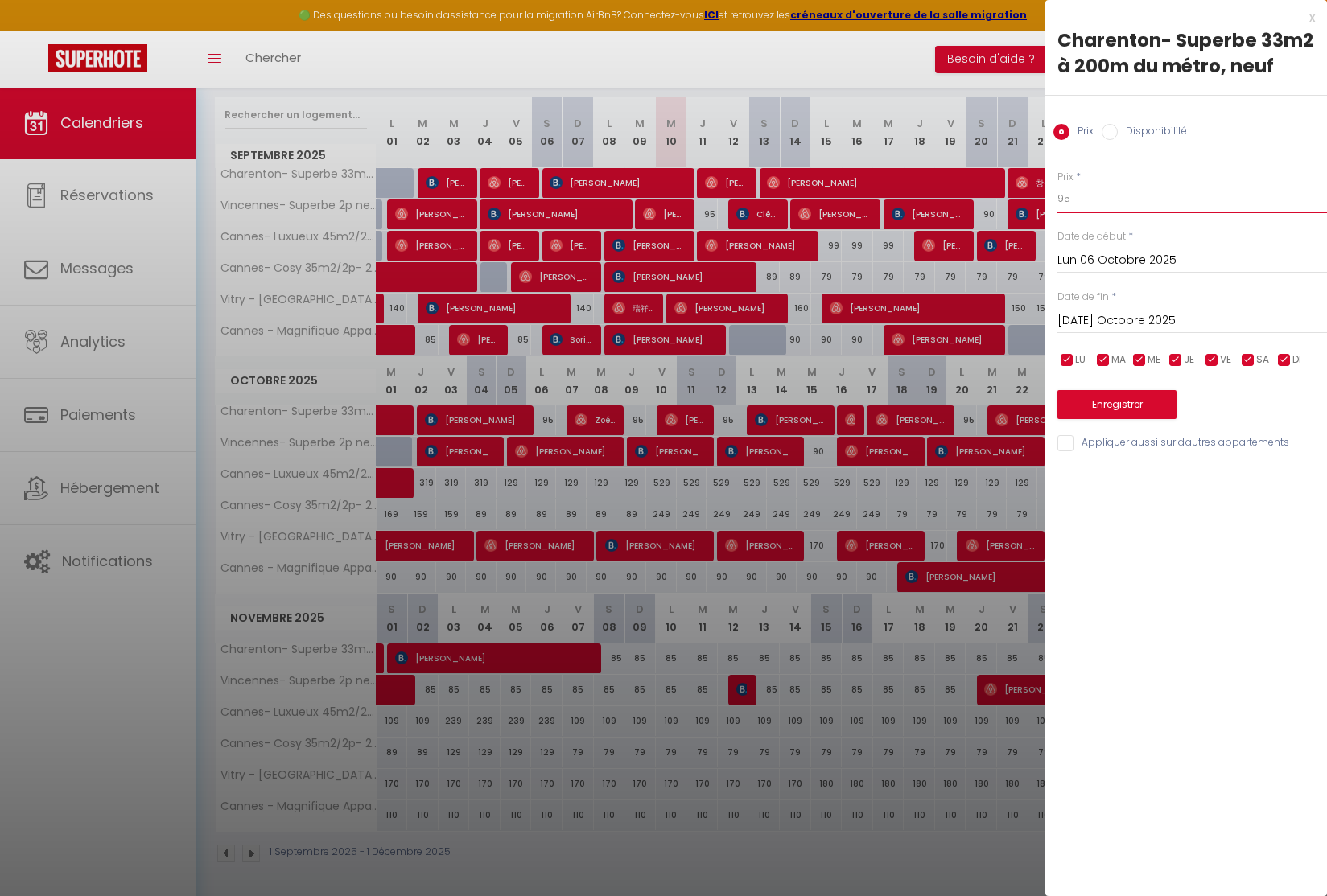
click at [1069, 204] on input "95" at bounding box center [1192, 199] width 270 height 29
type input "90"
click at [1114, 404] on button "Enregistrer" at bounding box center [1117, 405] width 119 height 29
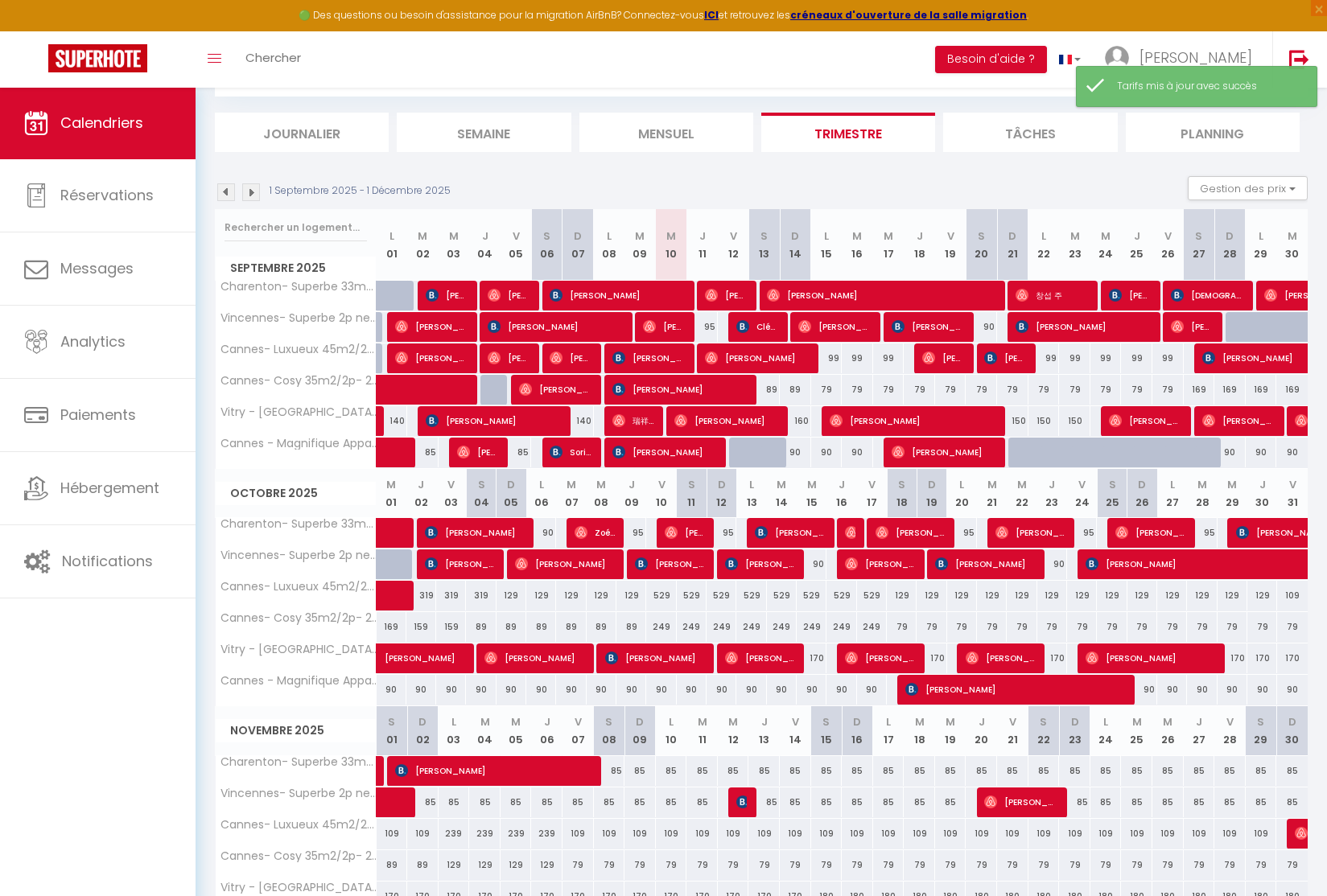
scroll to position [87, 0]
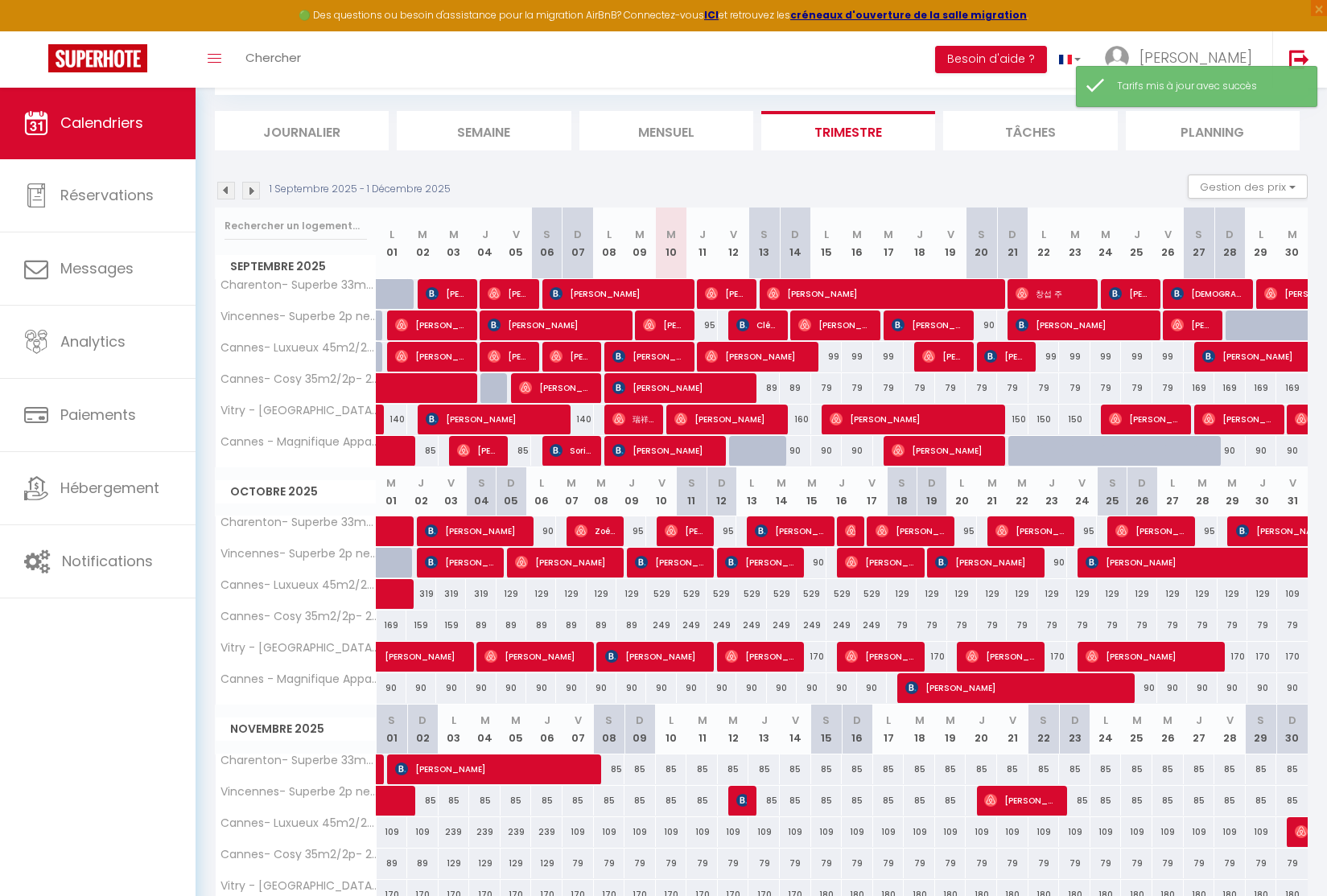
click at [639, 533] on div "95" at bounding box center [631, 531] width 30 height 30
type input "95"
type input "Jeu 09 Octobre 2025"
type input "Ven 10 Octobre 2025"
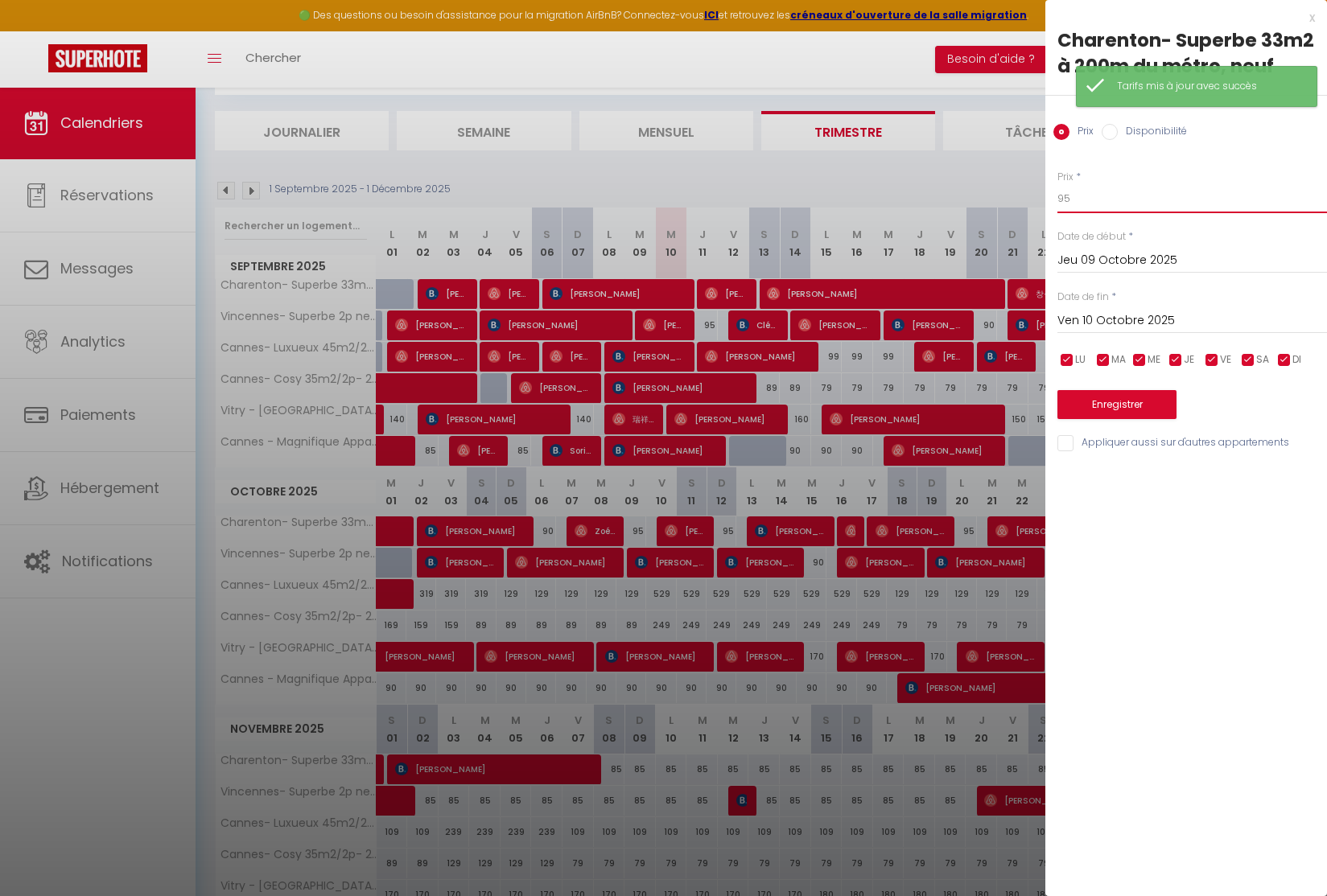
click at [1087, 201] on input "95" at bounding box center [1192, 199] width 270 height 29
type input "90"
click at [1085, 408] on button "Enregistrer" at bounding box center [1117, 405] width 119 height 29
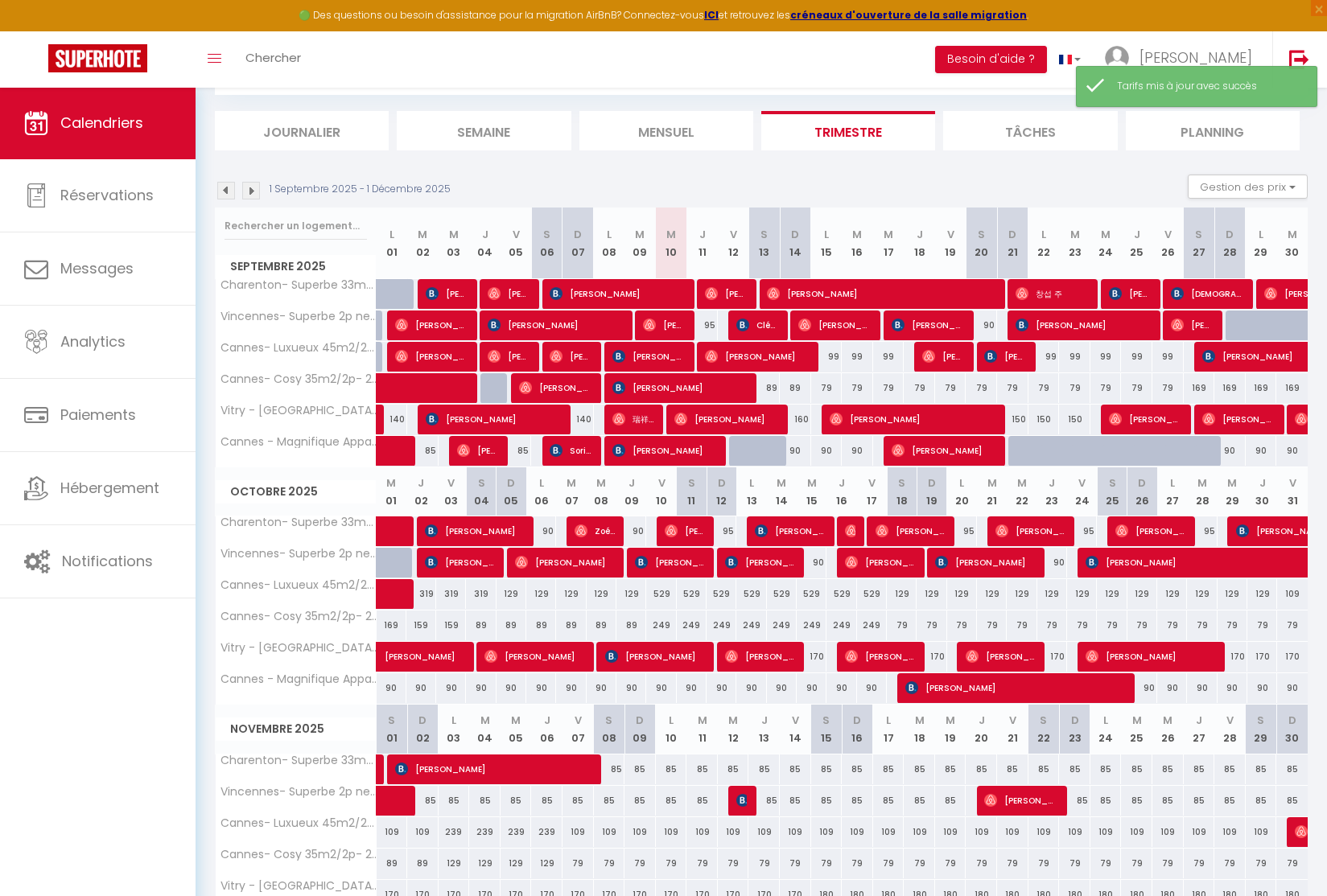
click at [732, 529] on div "95" at bounding box center [721, 531] width 30 height 30
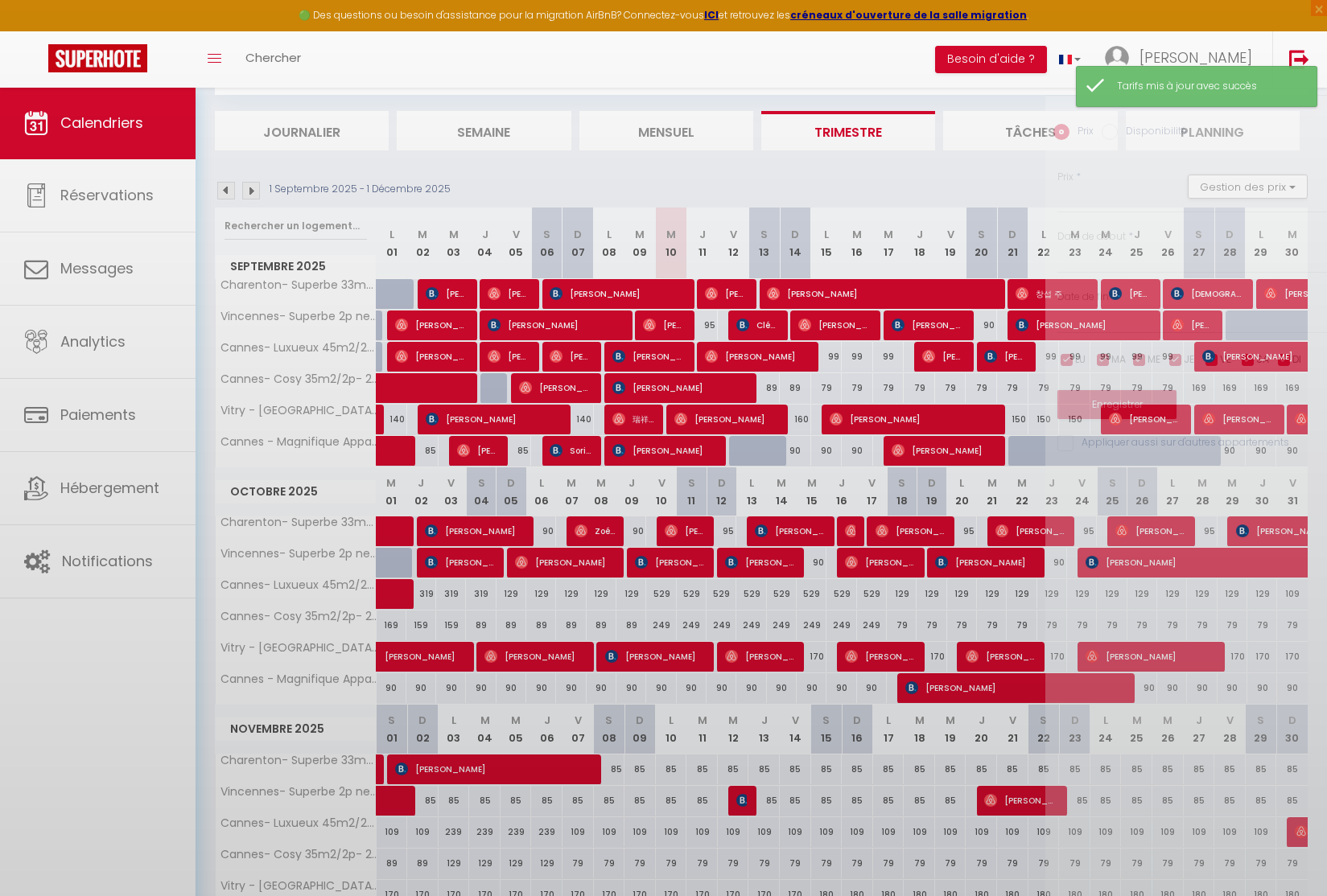
type input "95"
type input "Dim 12 Octobre 2025"
type input "Lun 13 Octobre 2025"
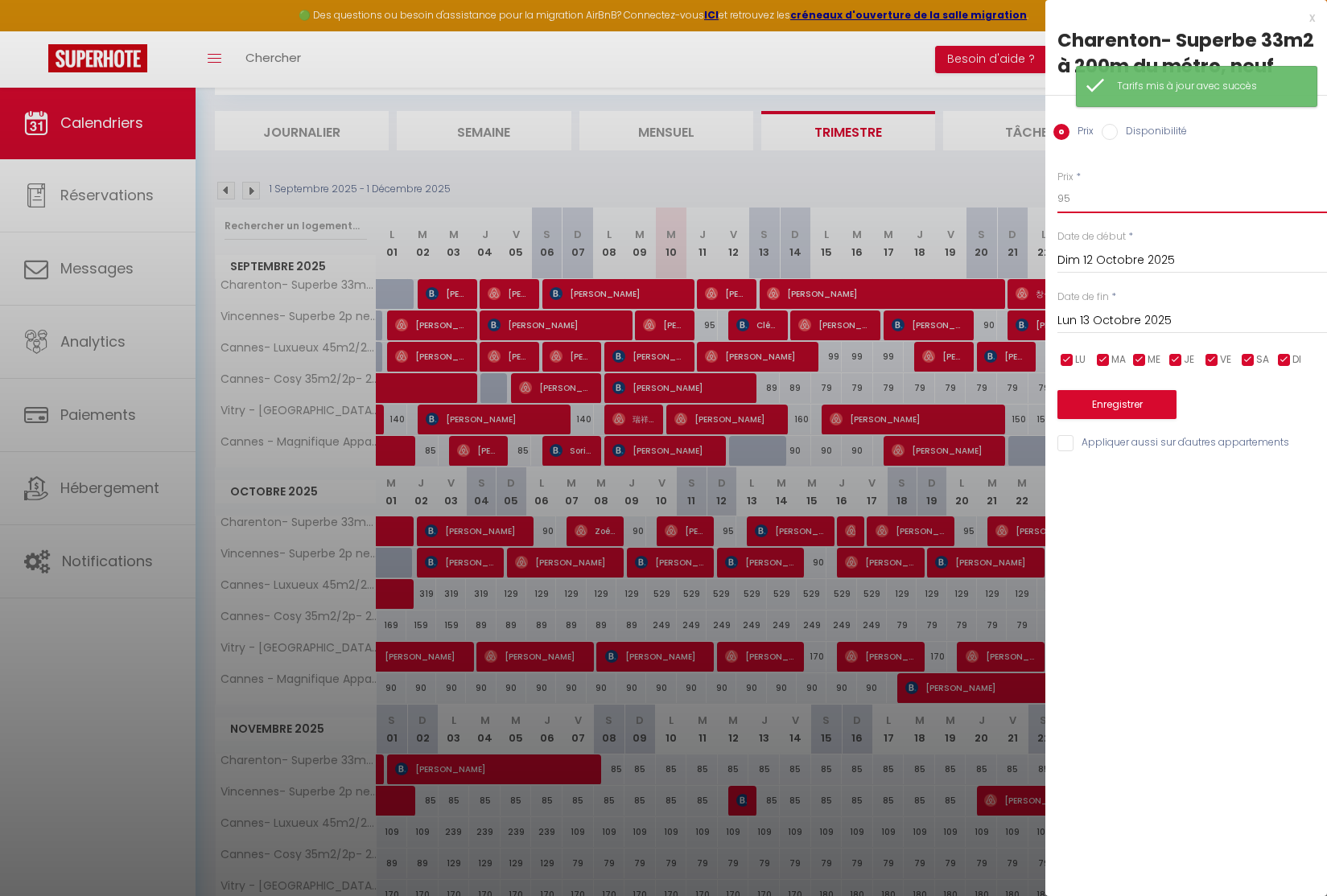
click at [1120, 202] on input "95" at bounding box center [1192, 199] width 270 height 29
type input "90"
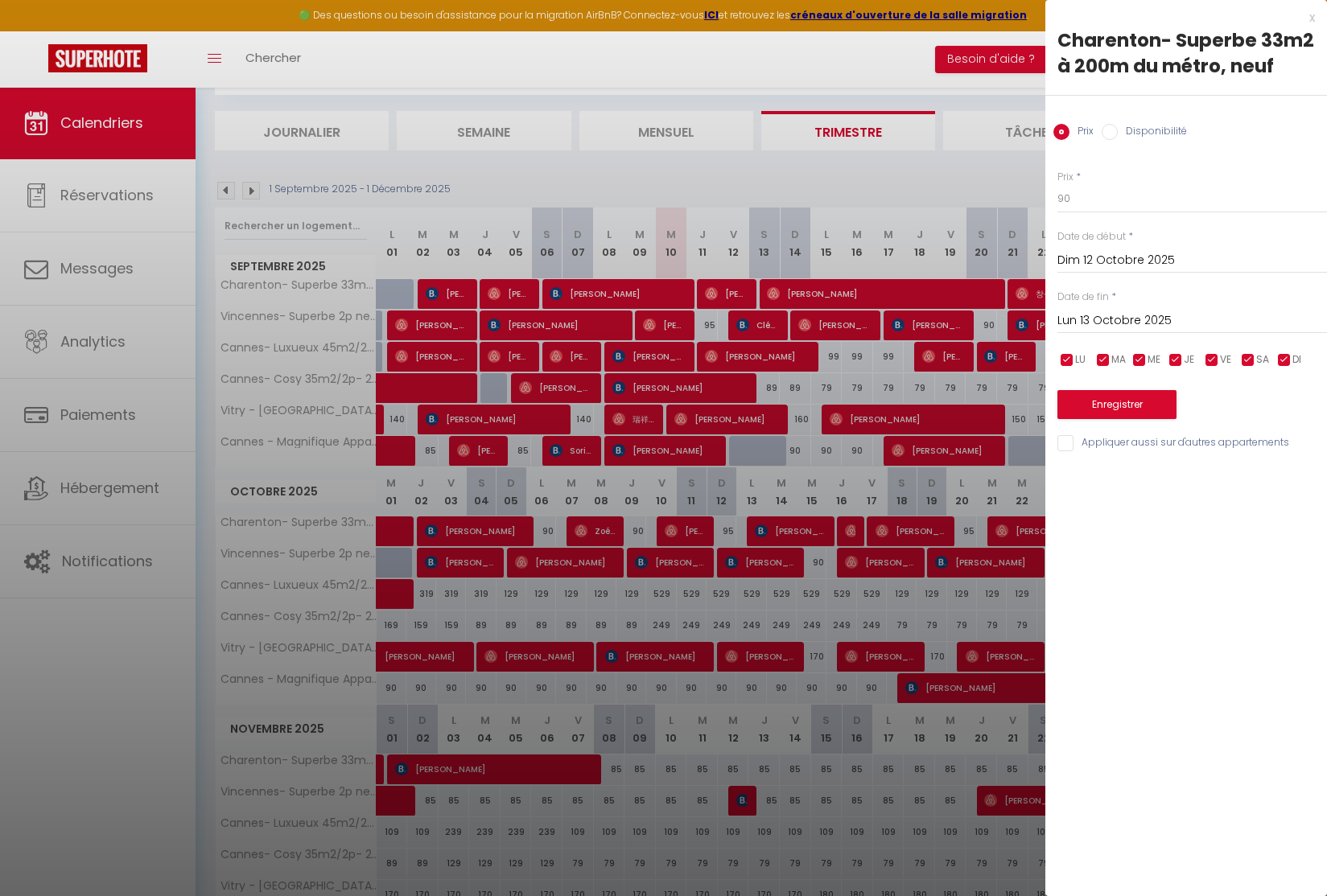
click at [1131, 404] on button "Enregistrer" at bounding box center [1117, 405] width 119 height 29
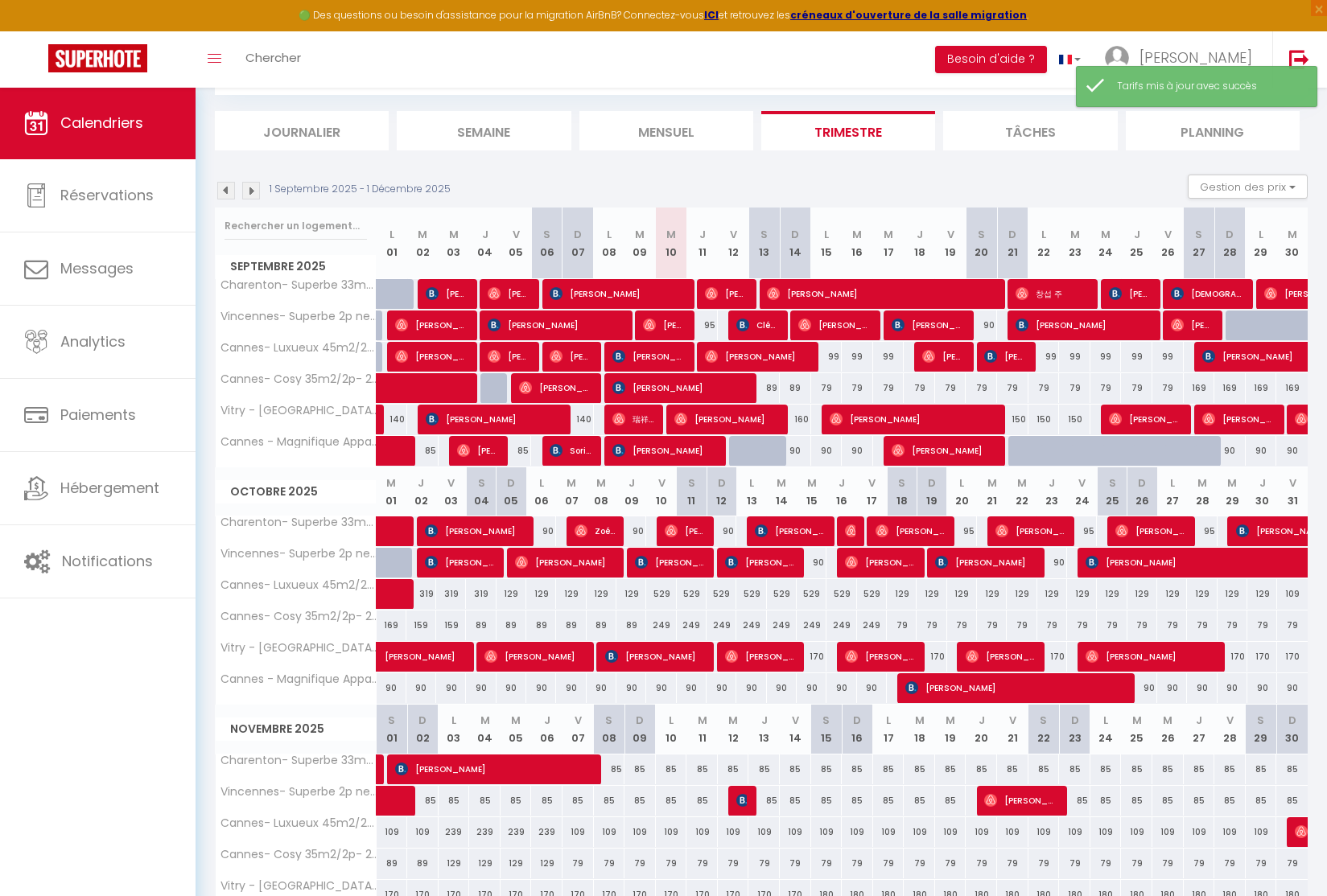
click at [966, 531] on div "95" at bounding box center [961, 531] width 30 height 30
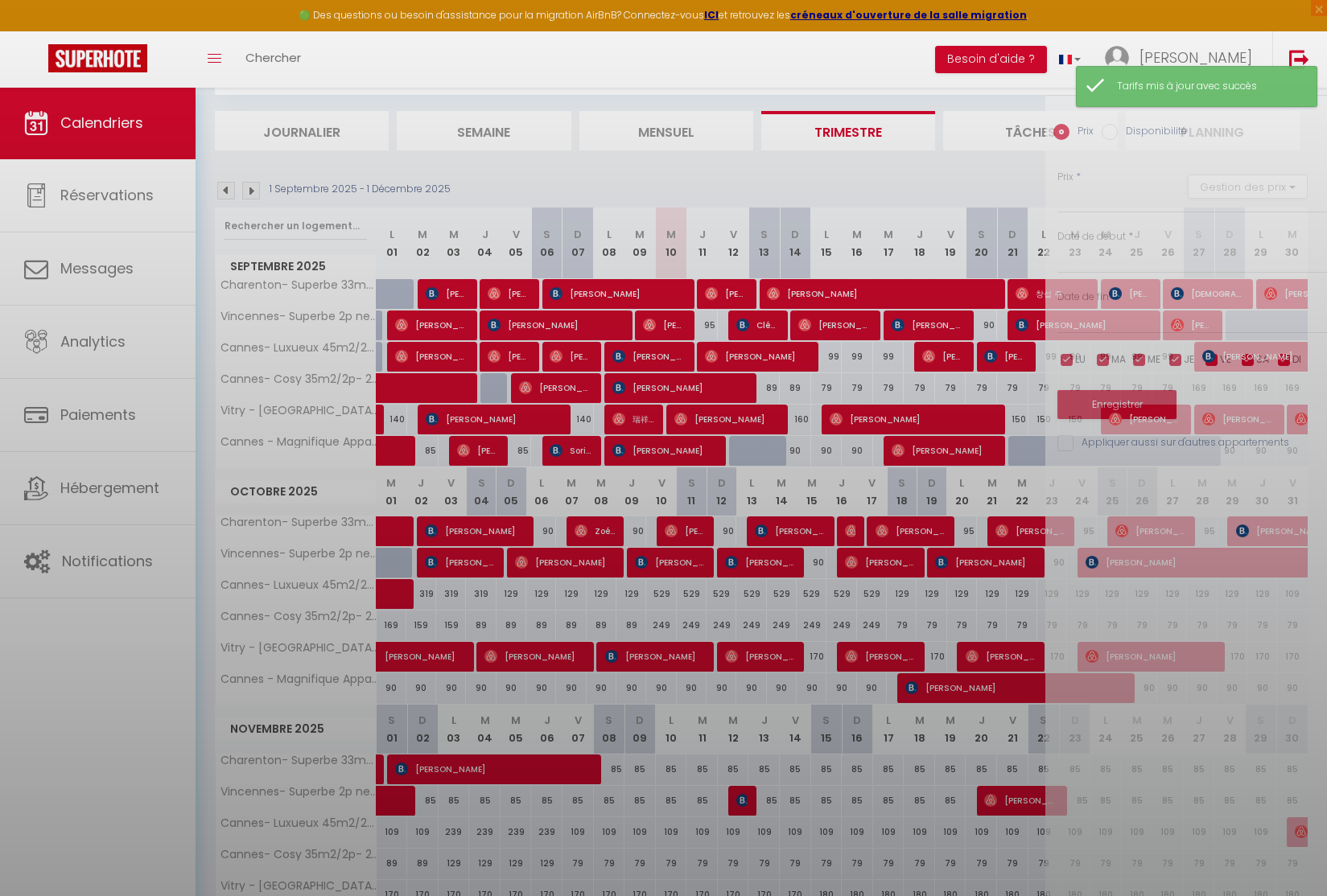
type input "95"
type input "Lun 20 Octobre 2025"
type input "[DATE] Octobre 2025"
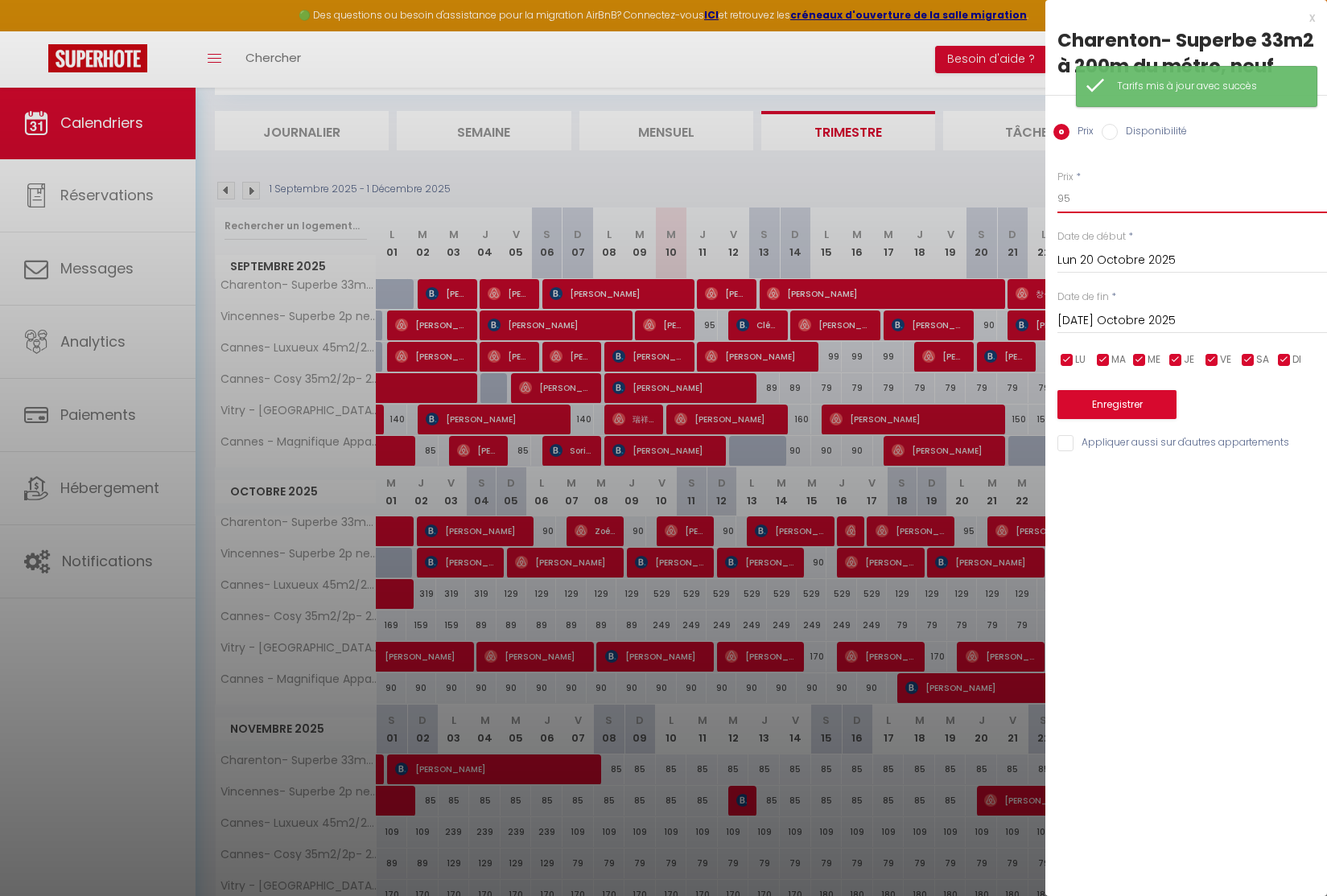
click at [1102, 198] on input "95" at bounding box center [1192, 199] width 270 height 29
type input "90"
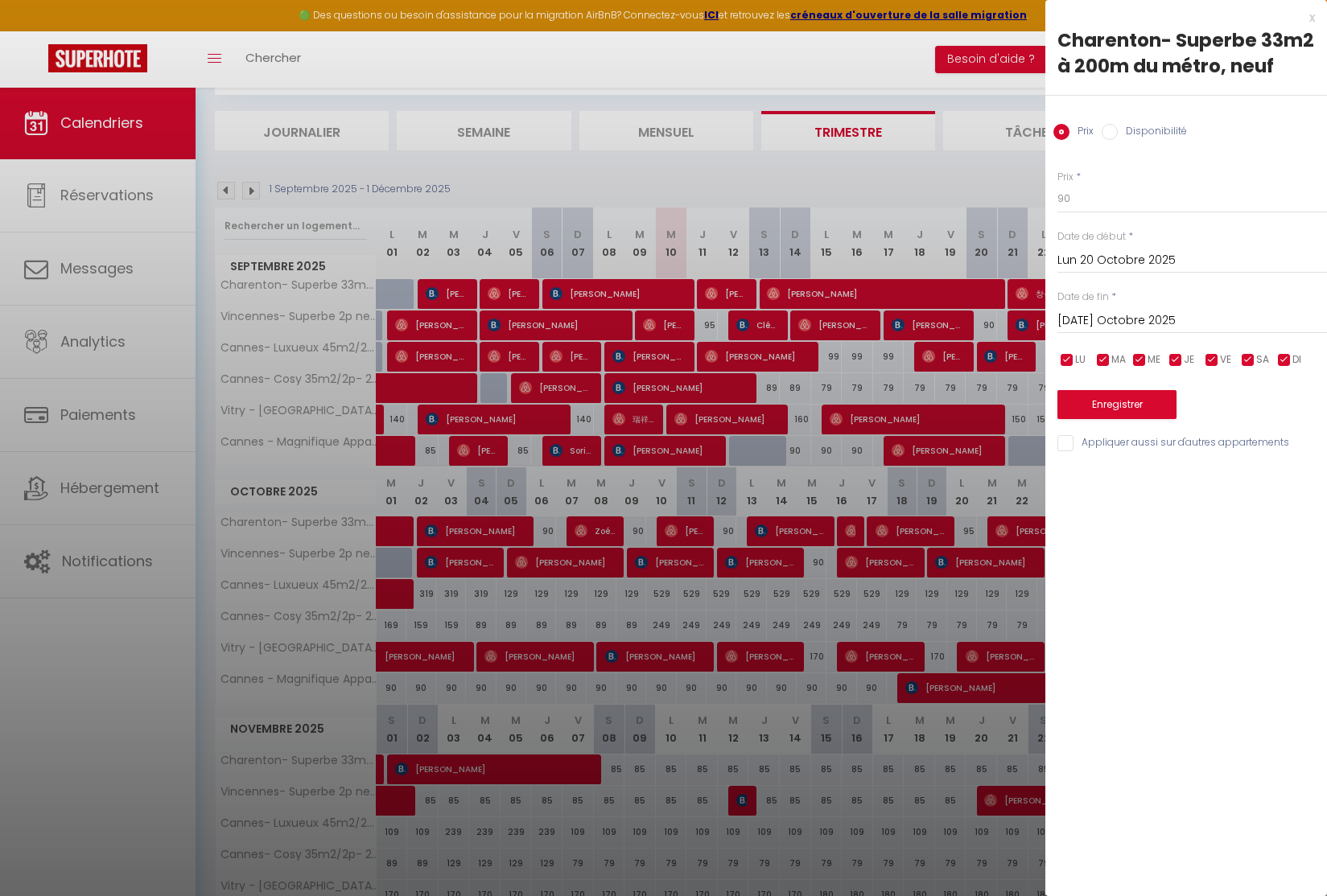
click at [1107, 402] on button "Enregistrer" at bounding box center [1117, 405] width 119 height 29
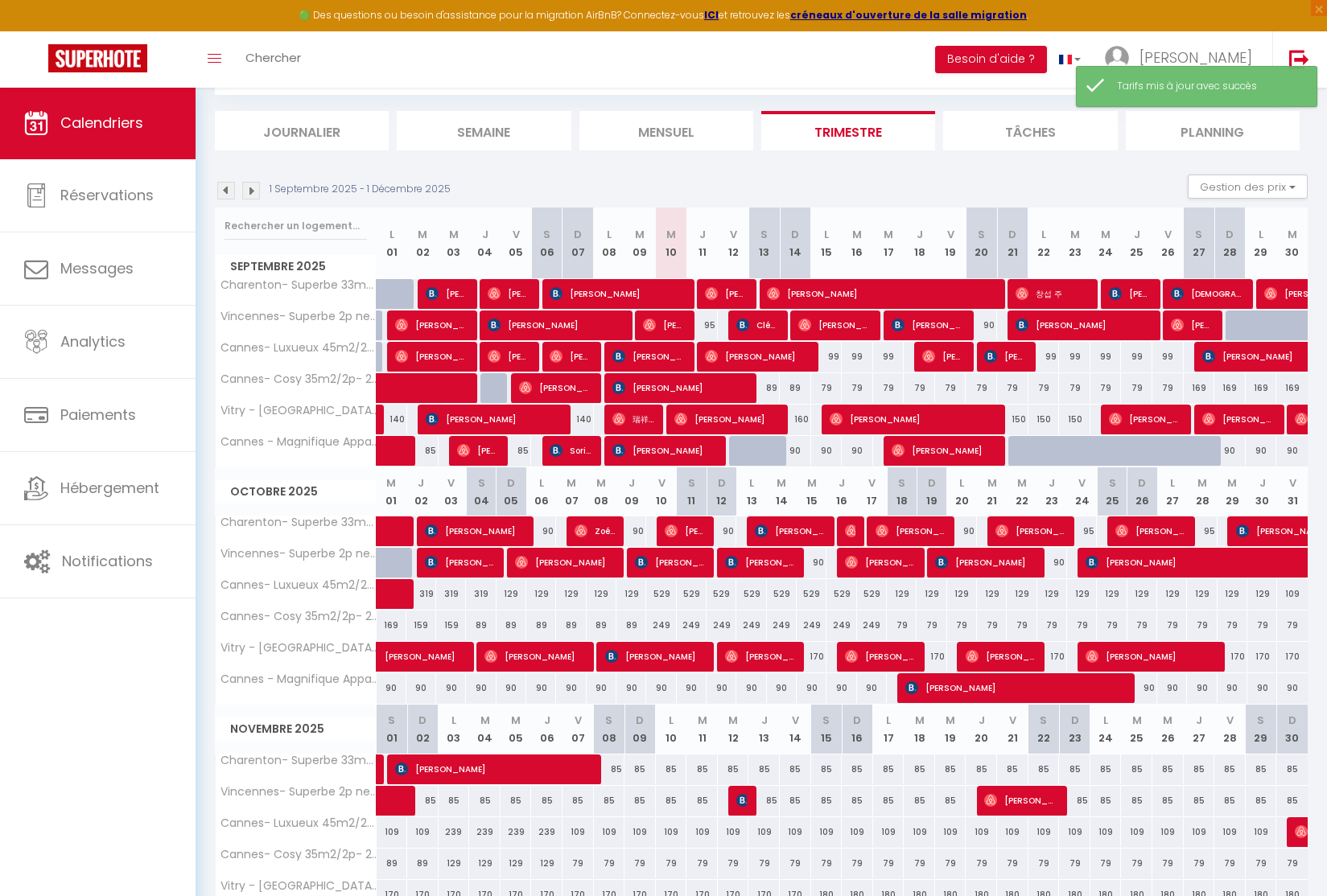
click at [1088, 529] on div "95" at bounding box center [1082, 531] width 30 height 30
type input "95"
type input "Ven 24 Octobre 2025"
type input "[PERSON_NAME] 25 Octobre 2025"
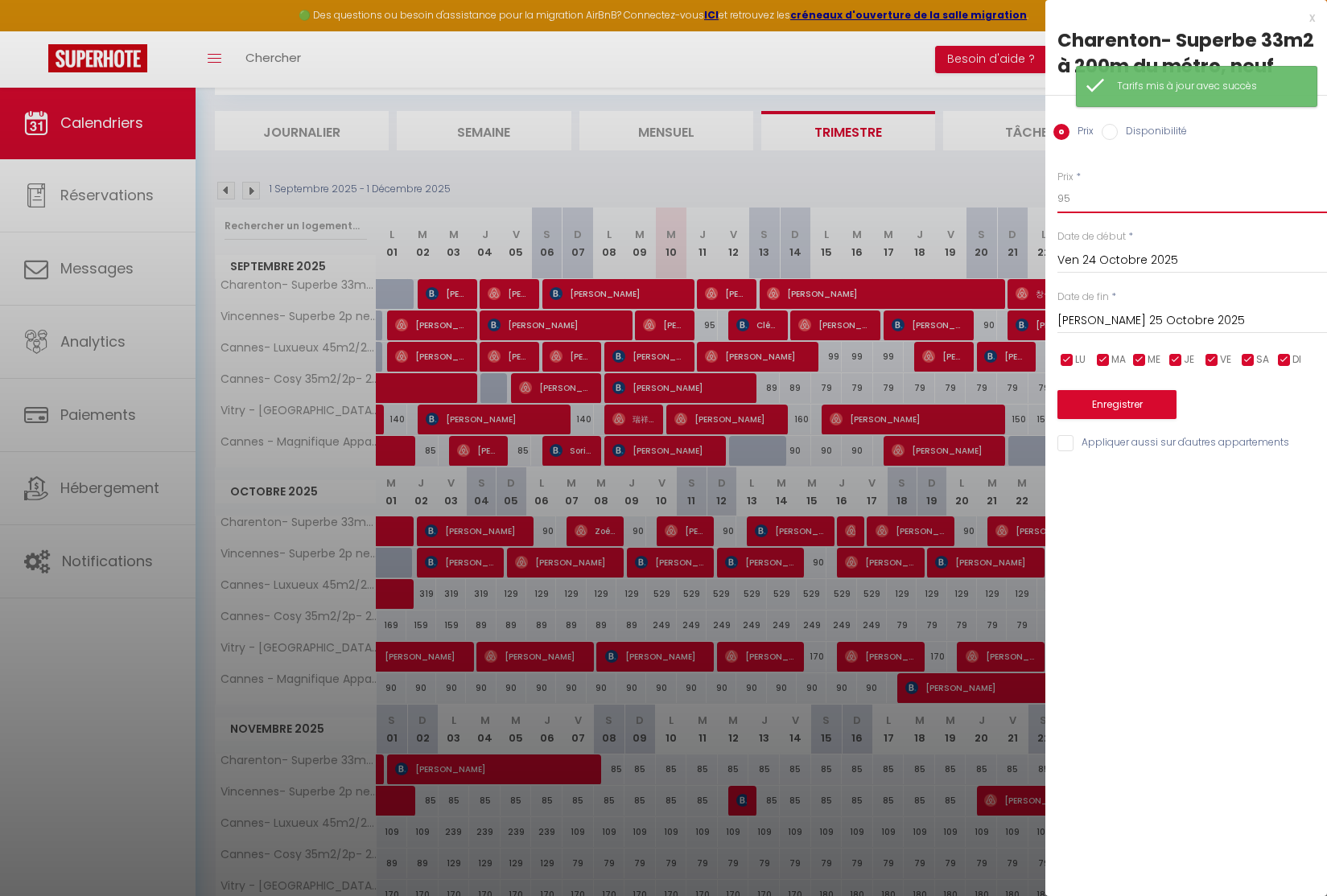
click at [1072, 197] on input "95" at bounding box center [1192, 199] width 270 height 29
type input "90"
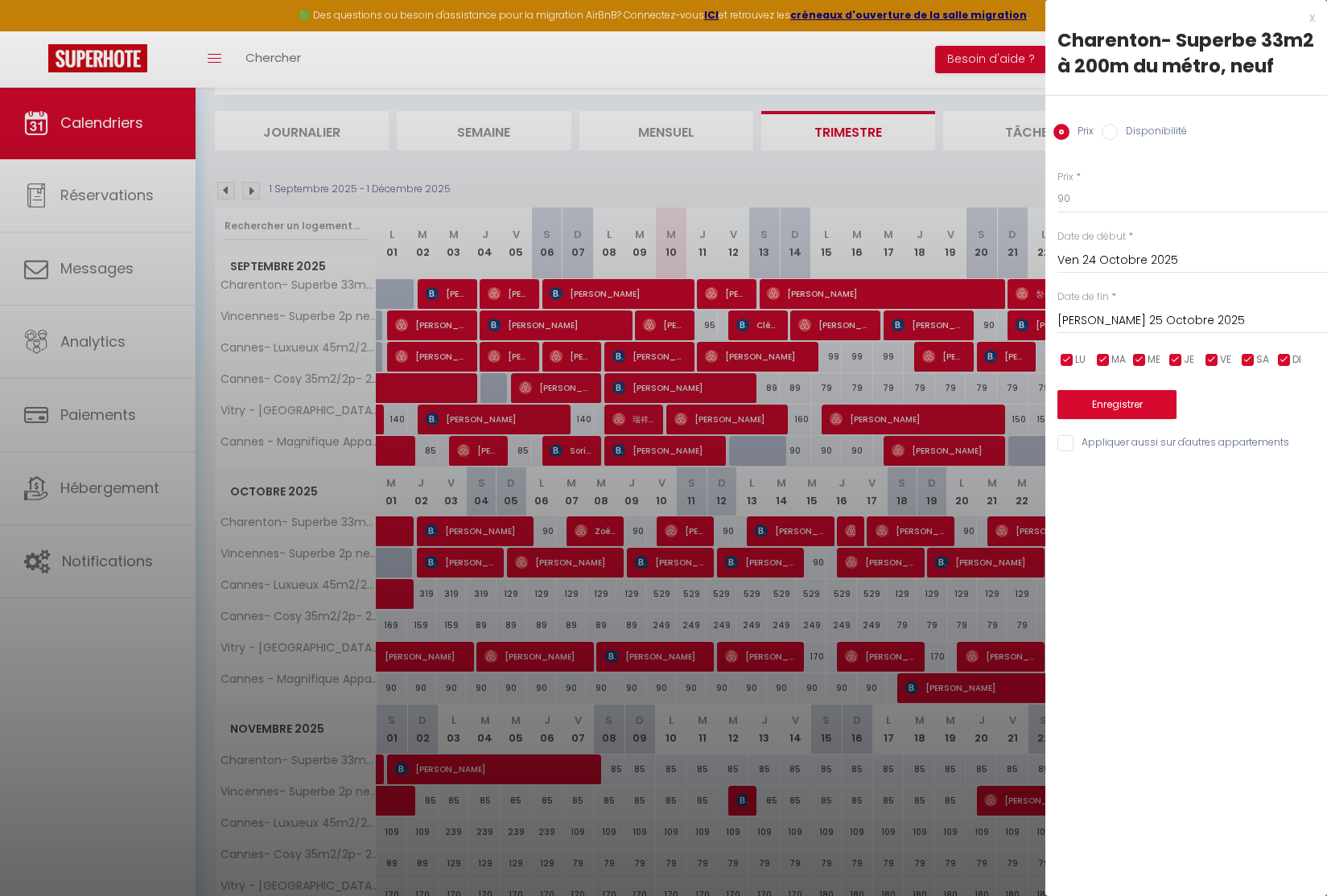
click at [1103, 402] on button "Enregistrer" at bounding box center [1117, 405] width 119 height 29
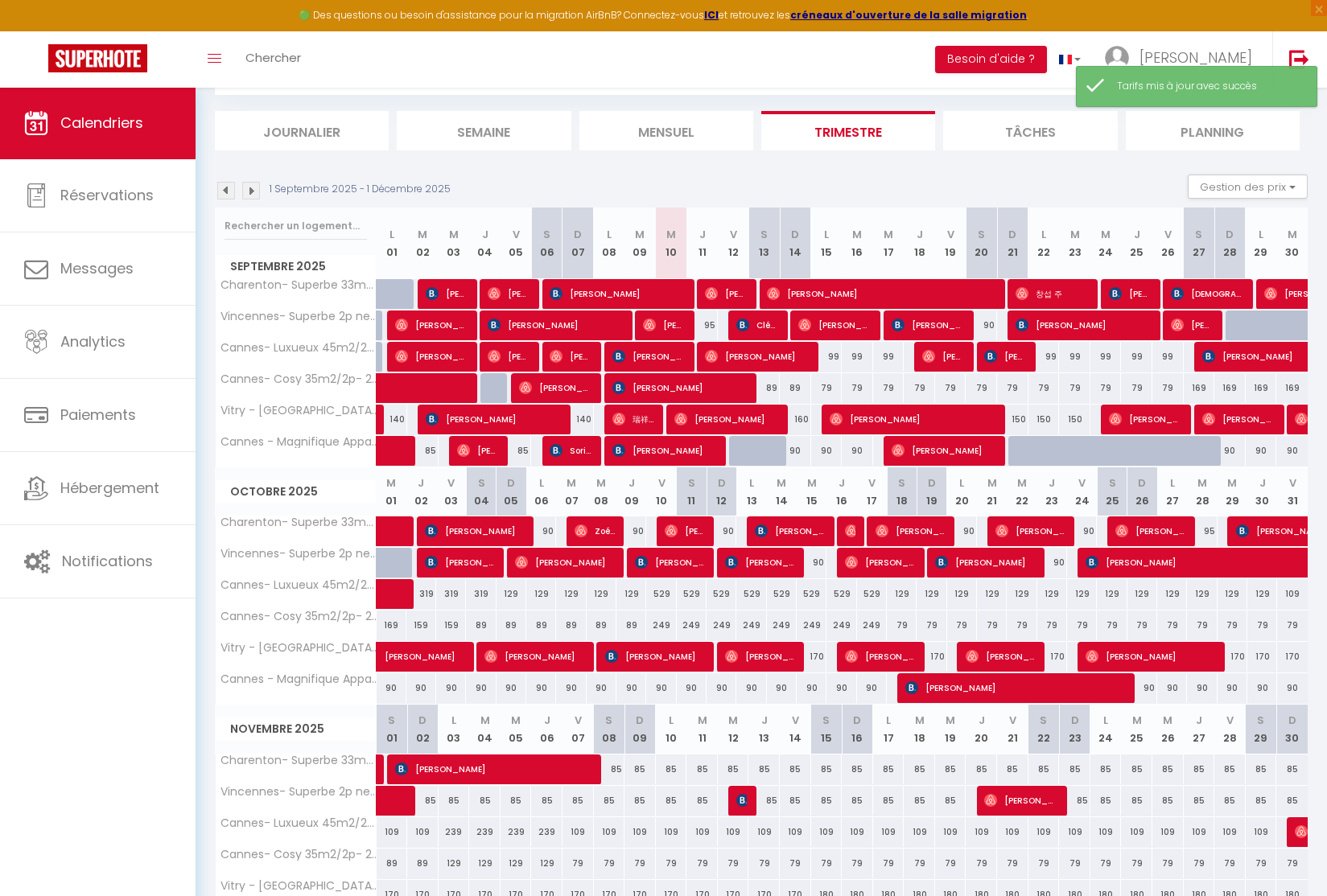
click at [1209, 533] on div "95" at bounding box center [1202, 531] width 30 height 30
type input "95"
type input "[DATE] Octobre 2025"
type input "Mer 29 Octobre 2025"
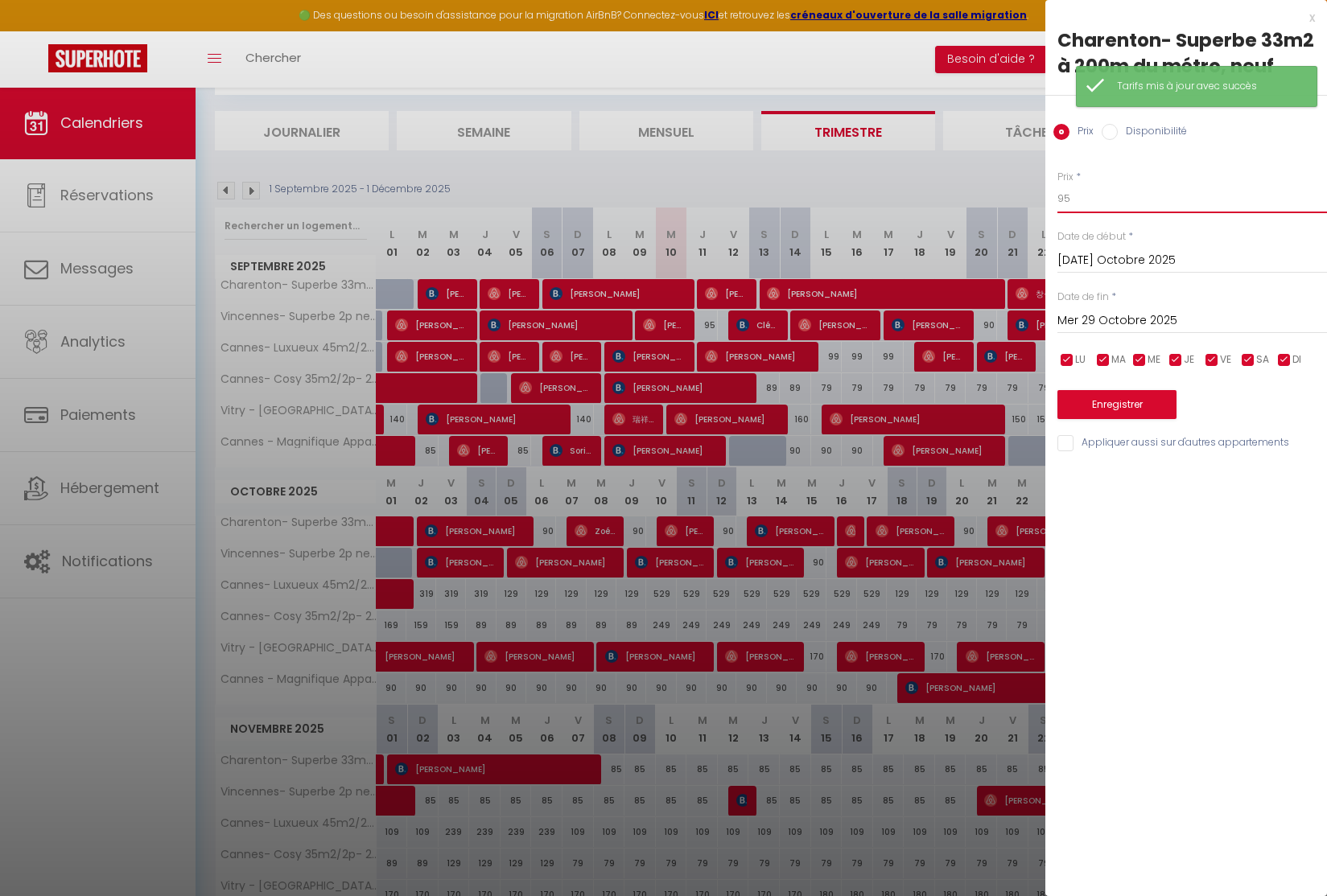
click at [1092, 191] on input "95" at bounding box center [1192, 199] width 270 height 29
type input "90"
click at [1106, 404] on button "Enregistrer" at bounding box center [1117, 405] width 119 height 29
